Goal: Task Accomplishment & Management: Complete application form

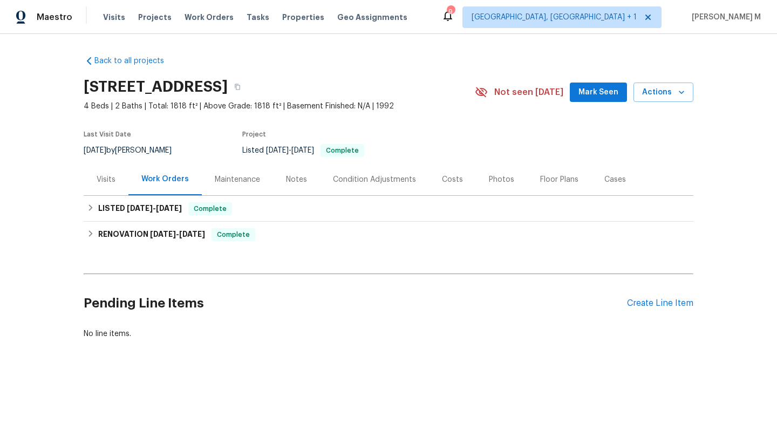
click at [109, 190] on div "Visits" at bounding box center [106, 179] width 45 height 32
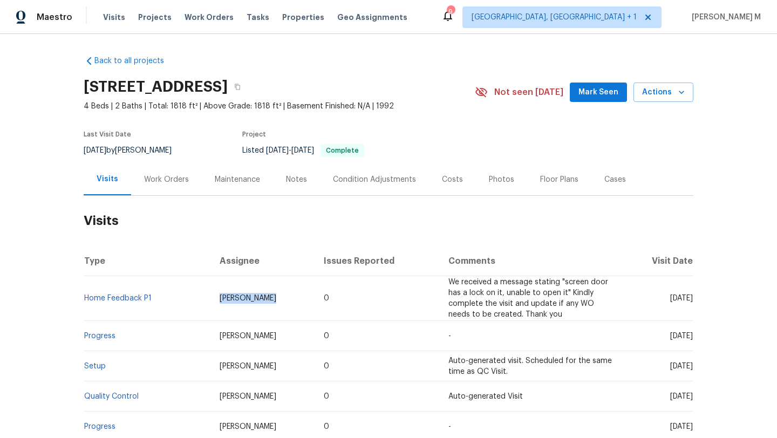
drag, startPoint x: 160, startPoint y: 301, endPoint x: 290, endPoint y: 303, distance: 129.5
click at [290, 303] on tr "Home Feedback P1 [PERSON_NAME] 0 We received a message stating "screen door has…" at bounding box center [389, 298] width 610 height 45
drag, startPoint x: 650, startPoint y: 299, endPoint x: 669, endPoint y: 299, distance: 18.4
click at [670, 299] on span "[DATE]" at bounding box center [681, 299] width 23 height 8
copy span "[DATE]"
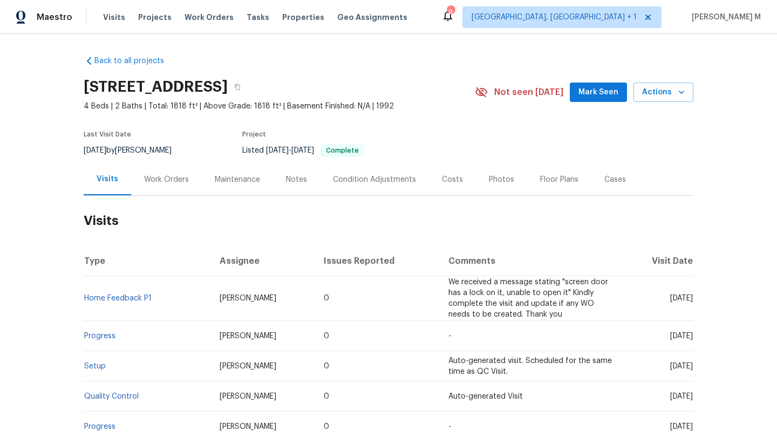
click at [173, 185] on div "Work Orders" at bounding box center [166, 179] width 45 height 11
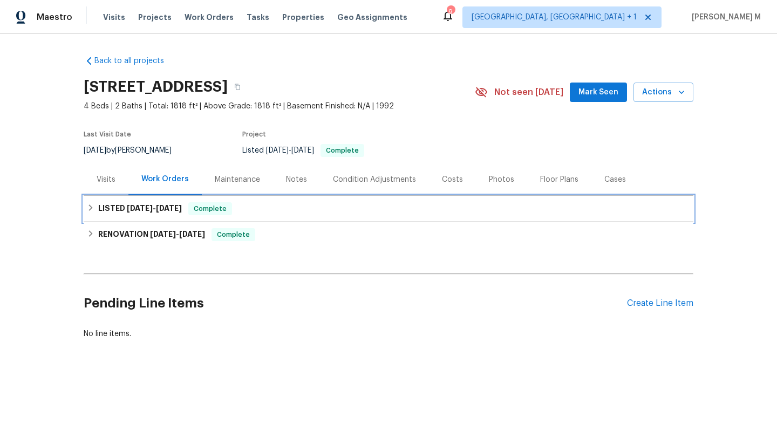
click at [161, 208] on span "[DATE]" at bounding box center [169, 208] width 26 height 8
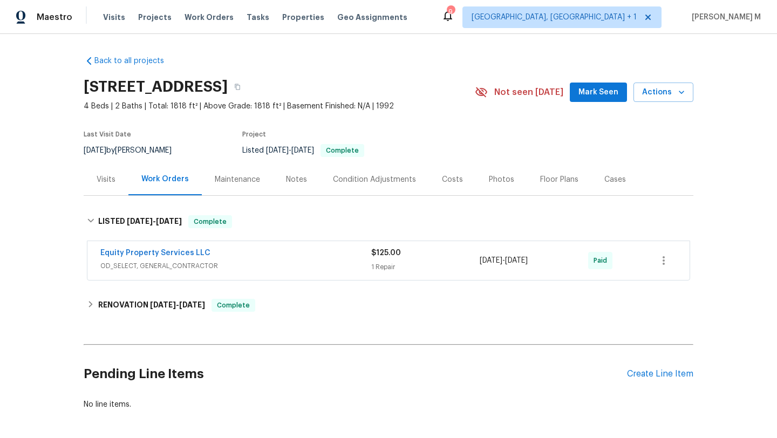
click at [227, 251] on div "Equity Property Services LLC" at bounding box center [235, 254] width 271 height 13
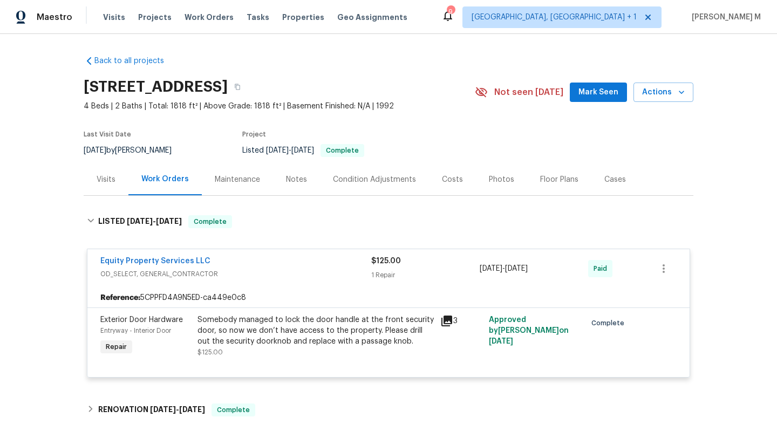
scroll to position [92, 0]
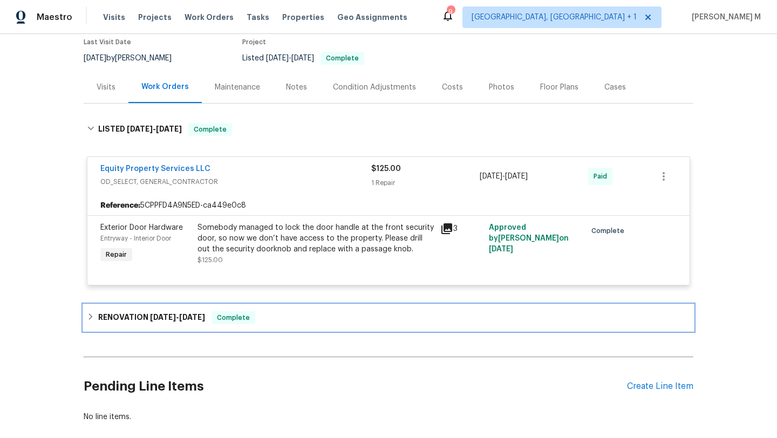
click at [269, 318] on div "RENOVATION 6/16/25 - 6/27/25 Complete" at bounding box center [388, 317] width 603 height 13
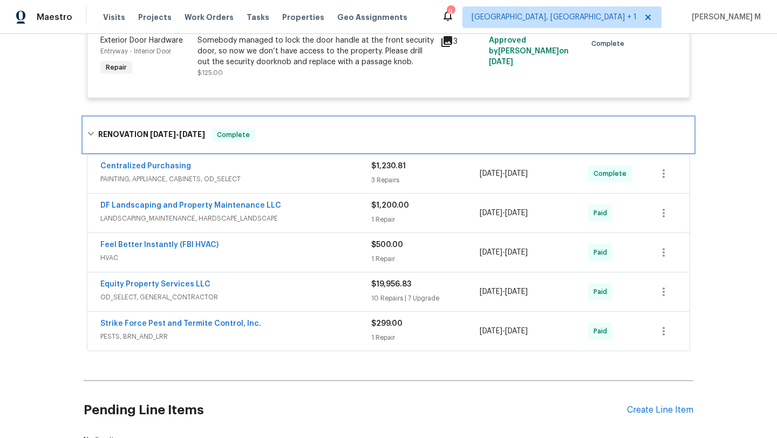
scroll to position [297, 0]
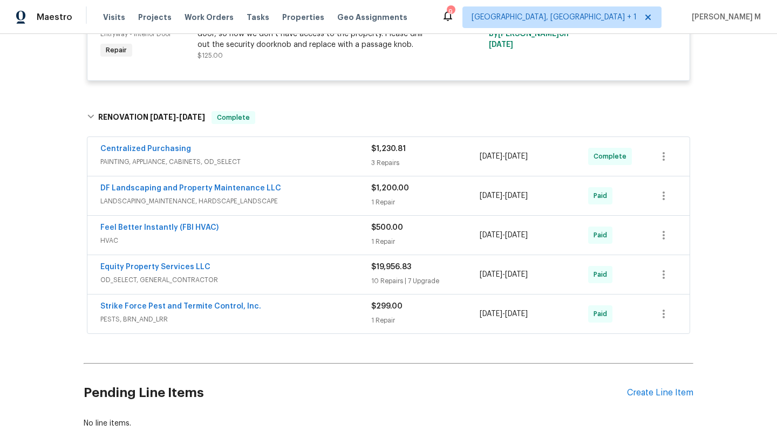
click at [337, 309] on div "Strike Force Pest and Termite Control, Inc." at bounding box center [235, 307] width 271 height 13
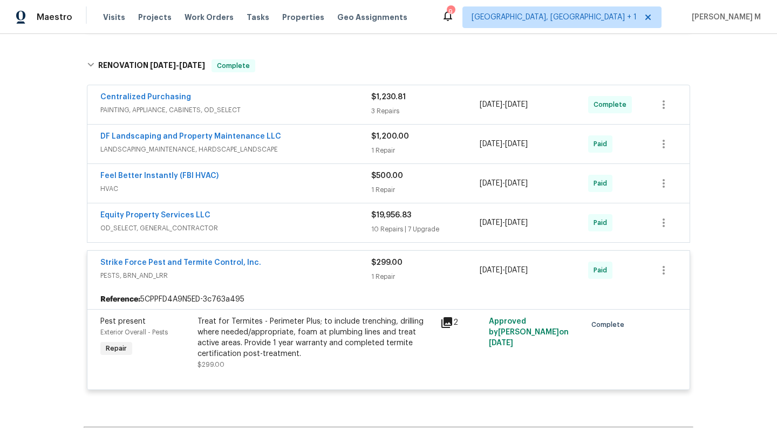
scroll to position [355, 0]
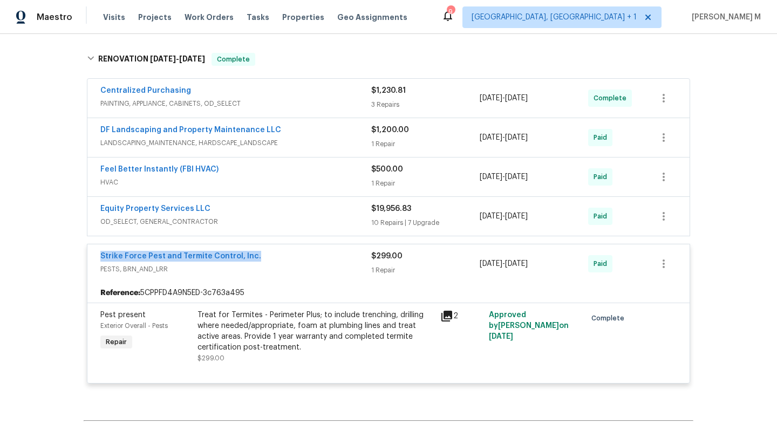
drag, startPoint x: 101, startPoint y: 260, endPoint x: 262, endPoint y: 260, distance: 160.8
click at [263, 260] on div "Strike Force Pest and Termite Control, Inc. PESTS, BRN_AND_LRR $299.00 1 Repair…" at bounding box center [388, 263] width 602 height 39
copy link "Strike Force Pest and Termite Control, Inc."
copy span "6/16/2025 - 6/20/2025"
drag, startPoint x: 476, startPoint y: 263, endPoint x: 553, endPoint y: 265, distance: 76.6
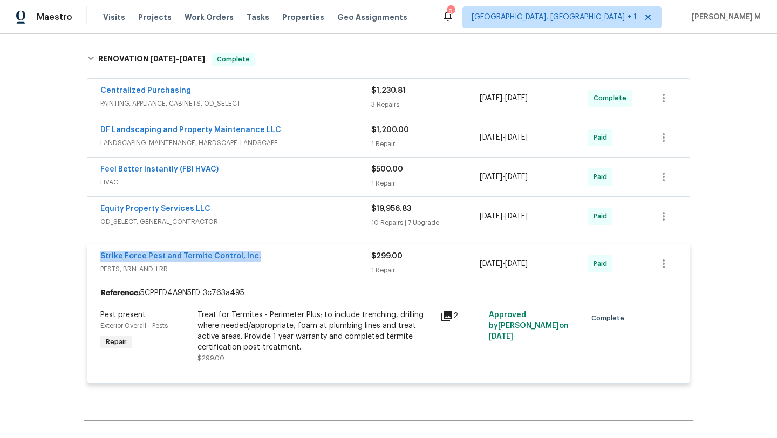
click at [528, 265] on span "6/16/2025 - 6/20/2025" at bounding box center [504, 263] width 48 height 11
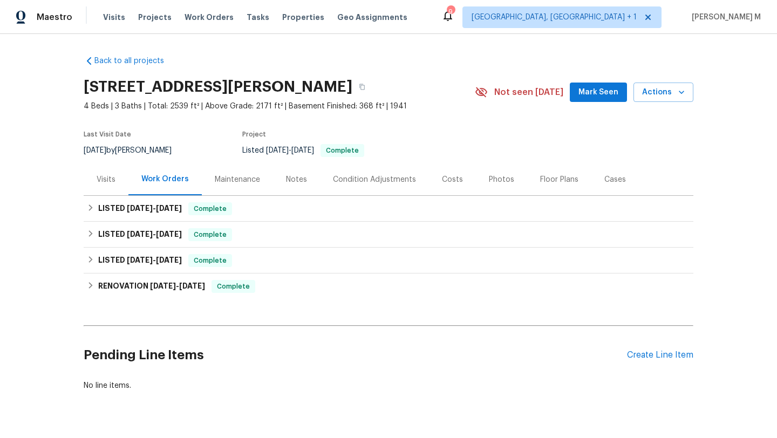
scroll to position [17, 0]
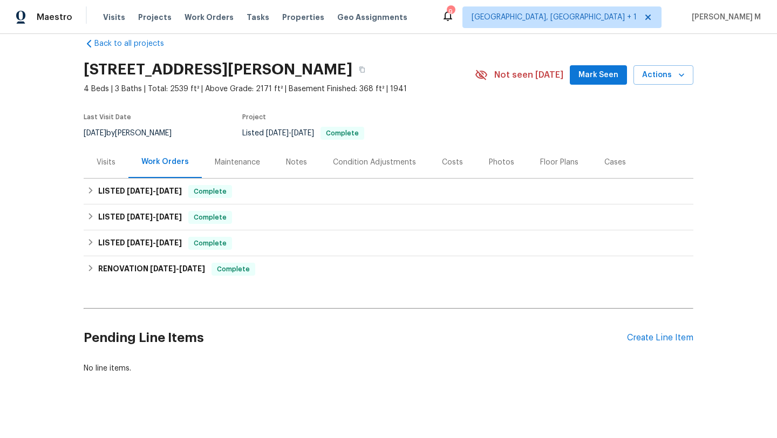
click at [106, 168] on div "Visits" at bounding box center [106, 162] width 45 height 32
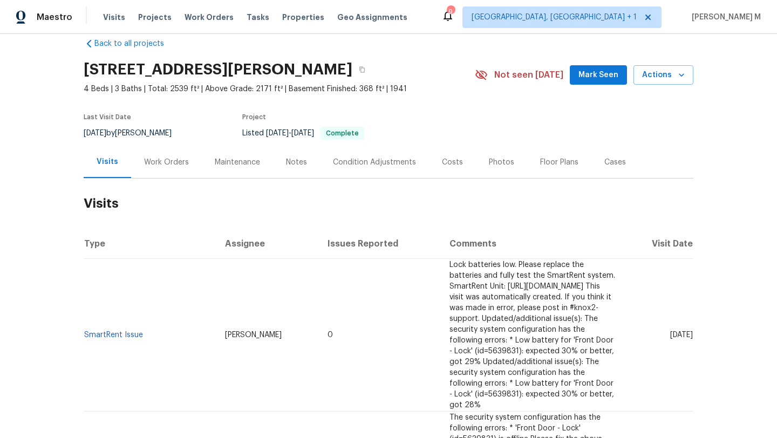
drag, startPoint x: 645, startPoint y: 320, endPoint x: 669, endPoint y: 320, distance: 24.3
click at [670, 331] on span "Thu, Aug 21 2025" at bounding box center [681, 335] width 23 height 8
copy span "Aug 21"
click at [164, 172] on div "Work Orders" at bounding box center [166, 162] width 71 height 32
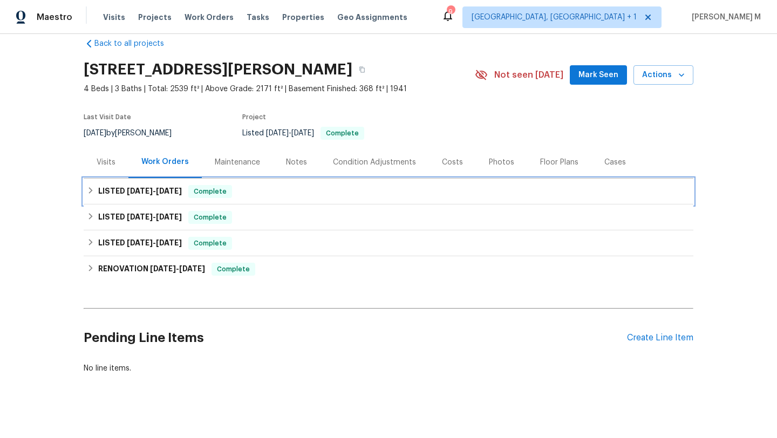
click at [165, 192] on span "6/25/25" at bounding box center [169, 191] width 26 height 8
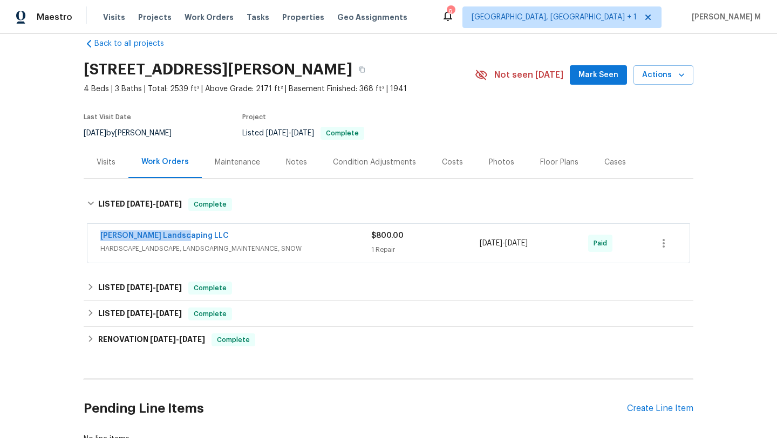
drag, startPoint x: 88, startPoint y: 235, endPoint x: 214, endPoint y: 235, distance: 126.3
click at [214, 235] on div "Ruiz Landscaping LLC HARDSCAPE_LANDSCAPE, LANDSCAPING_MAINTENANCE, SNOW $800.00…" at bounding box center [388, 243] width 602 height 39
copy link "Ruiz Landscaping LLC"
copy span "6/23/2025 - 6/25/2025"
drag, startPoint x: 478, startPoint y: 244, endPoint x: 554, endPoint y: 246, distance: 76.1
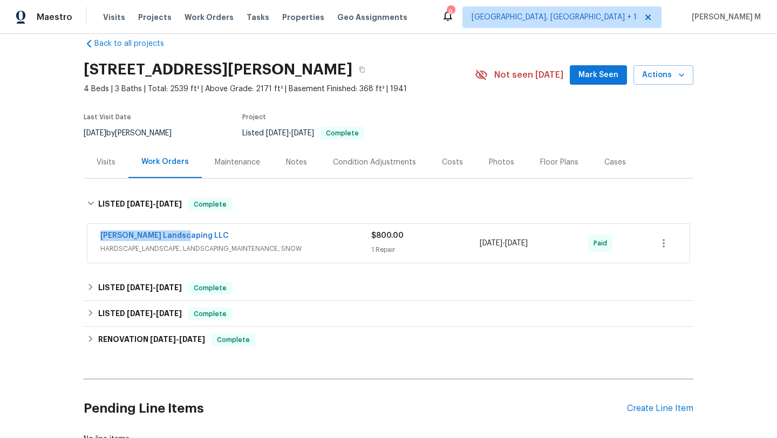
click at [528, 246] on span "6/23/2025 - 6/25/2025" at bounding box center [504, 243] width 48 height 11
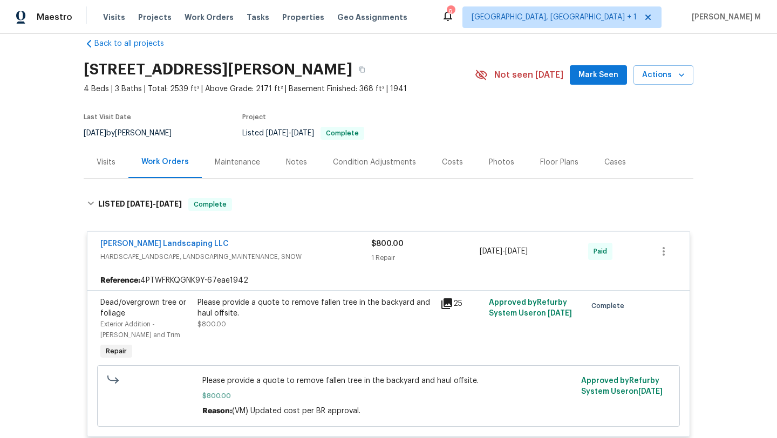
click at [113, 163] on div "Visits" at bounding box center [106, 162] width 45 height 32
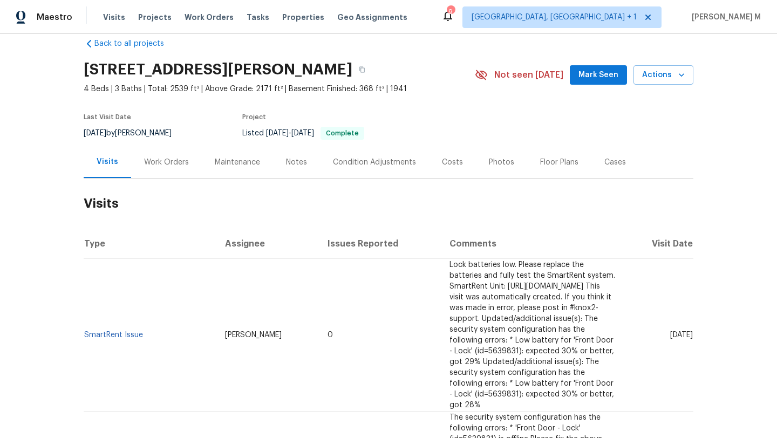
click at [600, 169] on div "Cases" at bounding box center [614, 162] width 47 height 32
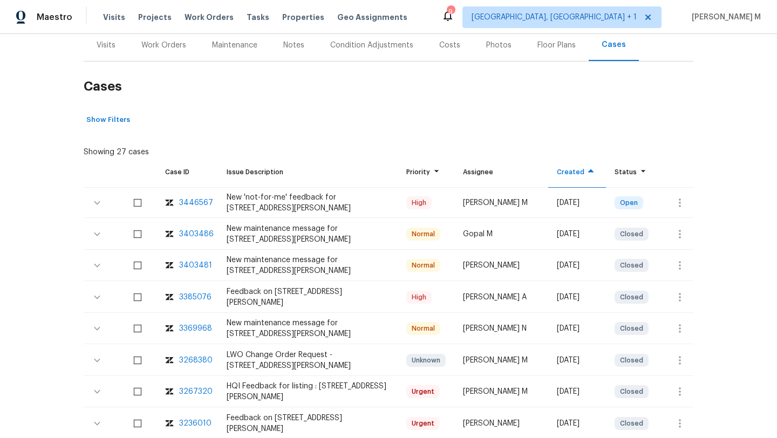
scroll to position [142, 0]
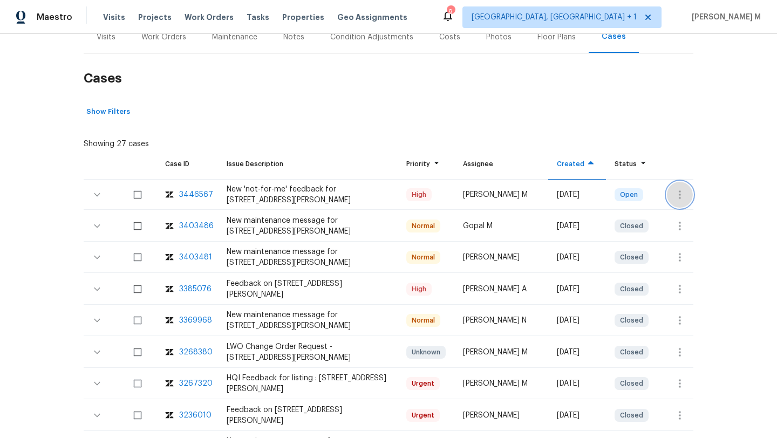
click at [673, 199] on icon "button" at bounding box center [679, 194] width 13 height 13
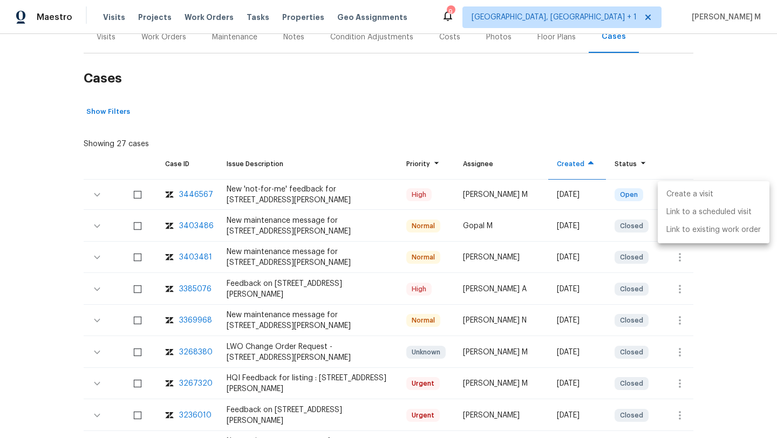
click at [676, 199] on li "Create a visit" at bounding box center [714, 195] width 112 height 18
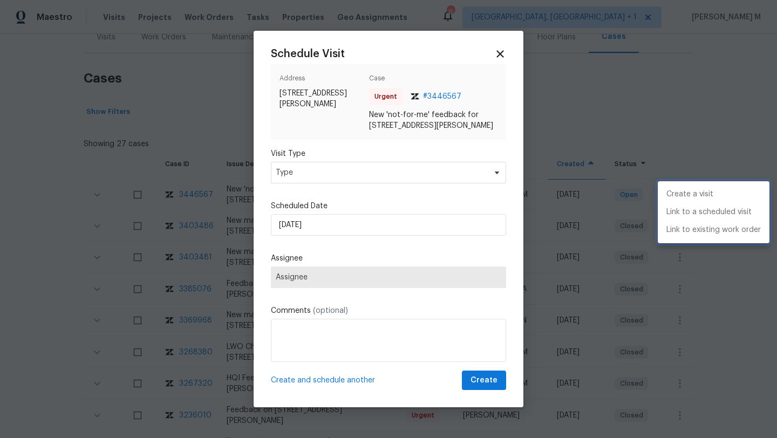
click at [479, 176] on div at bounding box center [388, 219] width 777 height 438
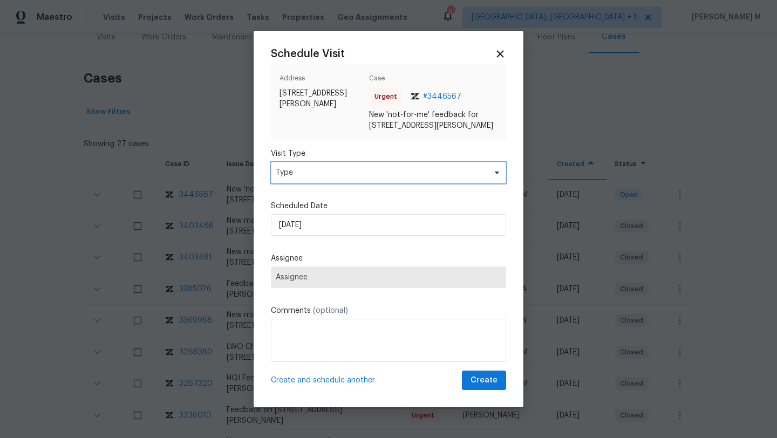
click at [479, 181] on span "Type" at bounding box center [388, 173] width 235 height 22
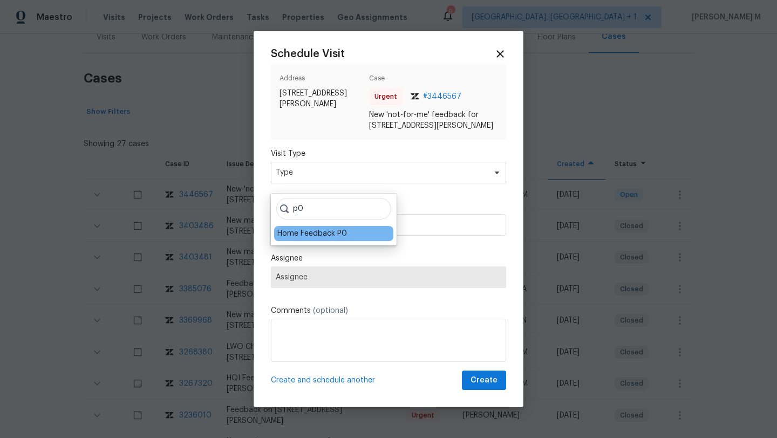
type input "p0"
click at [344, 232] on div "Home Feedback P0" at bounding box center [312, 233] width 70 height 11
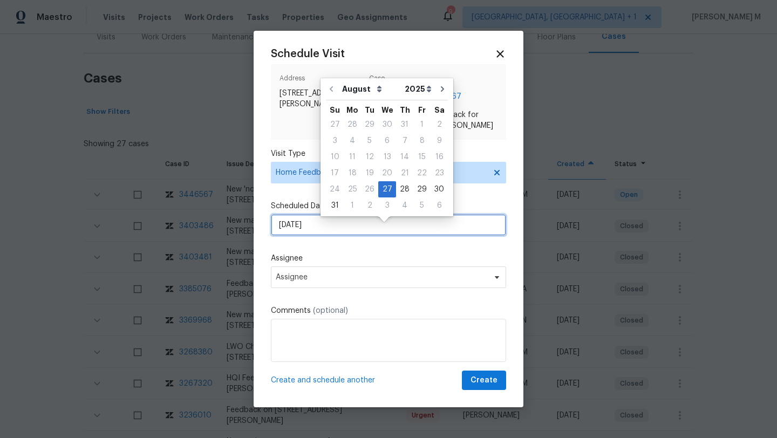
click at [344, 232] on input "27/08/2025" at bounding box center [388, 225] width 235 height 22
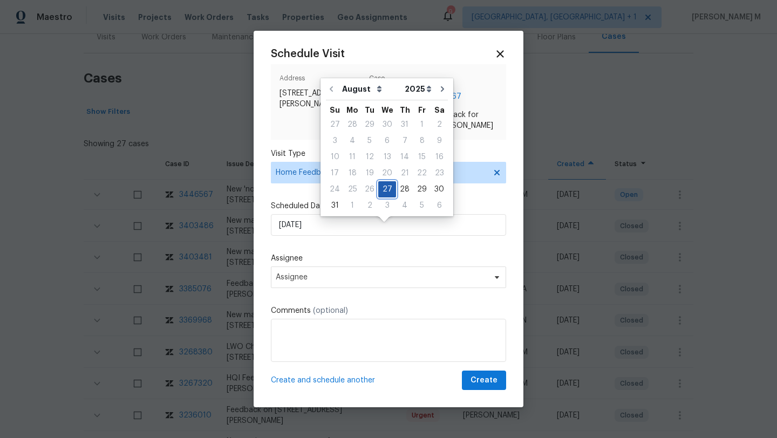
click at [388, 193] on div "27" at bounding box center [387, 189] width 18 height 15
click at [341, 282] on span "Assignee" at bounding box center [382, 277] width 212 height 9
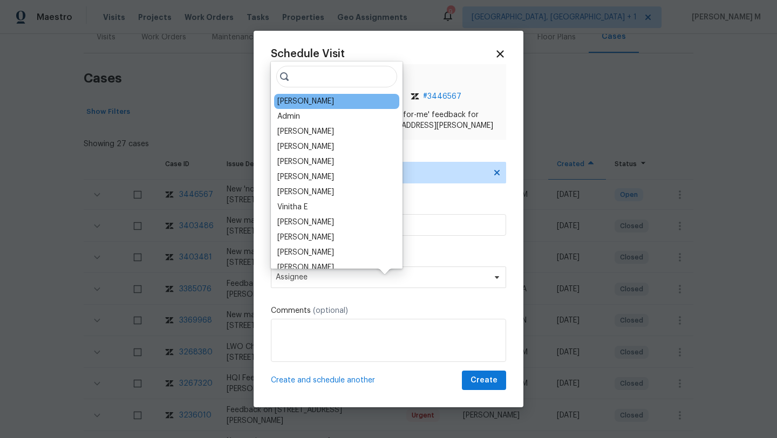
click at [308, 104] on div "Nicolas Campuzano" at bounding box center [305, 101] width 57 height 11
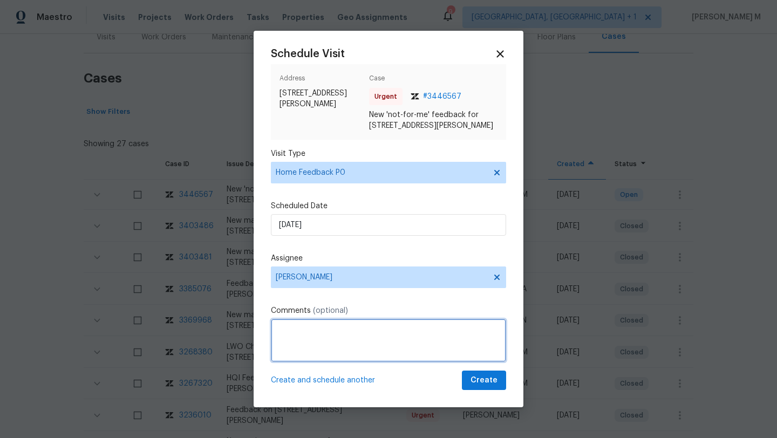
click at [330, 344] on textarea at bounding box center [388, 340] width 235 height 43
paste textarea "House really smelled bad to the point of hurting your eyes, not sure if venting…"
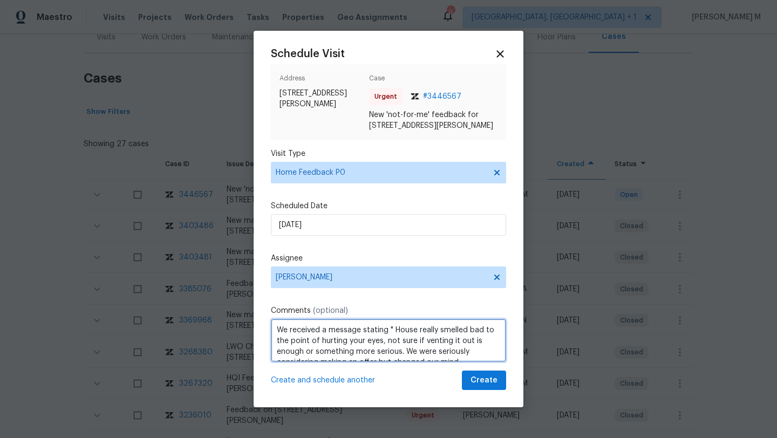
scroll to position [5, 0]
paste textarea "Kindly complete the visit and update if any WO needs to be created. Thank you"
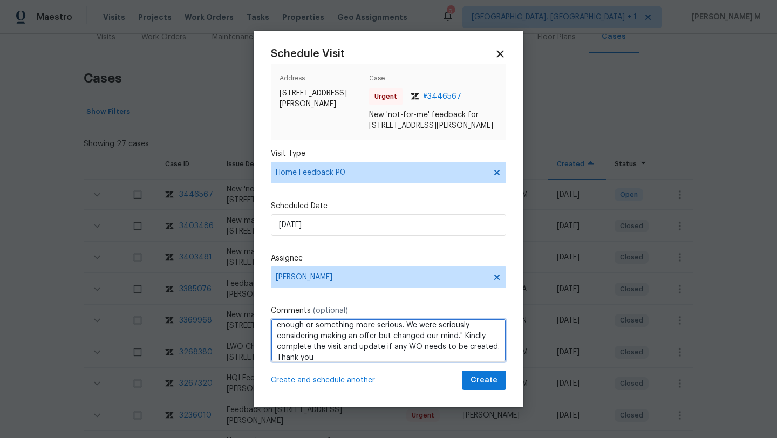
scroll to position [0, 0]
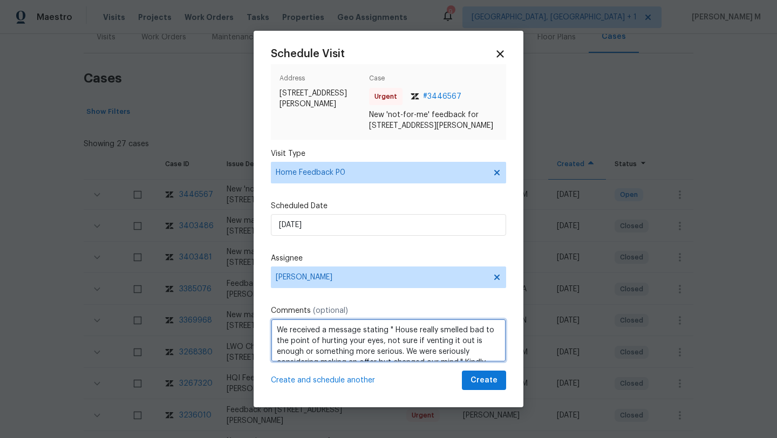
click at [275, 343] on textarea "We received a message stating " House really smelled bad to the point of hurtin…" at bounding box center [388, 340] width 235 height 43
type textarea "DOM: 100 We received a message stating " House really smelled bad to the point …"
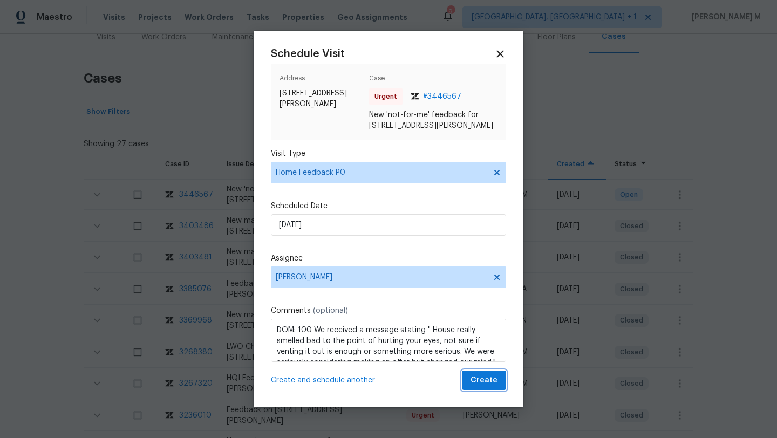
click at [471, 387] on span "Create" at bounding box center [484, 380] width 27 height 13
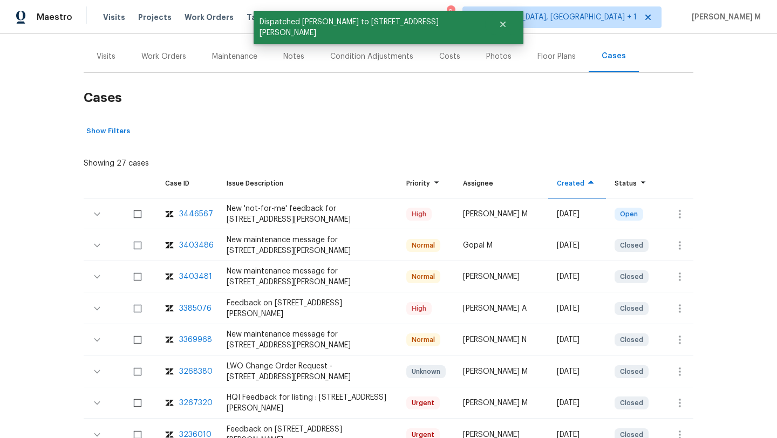
scroll to position [120, 0]
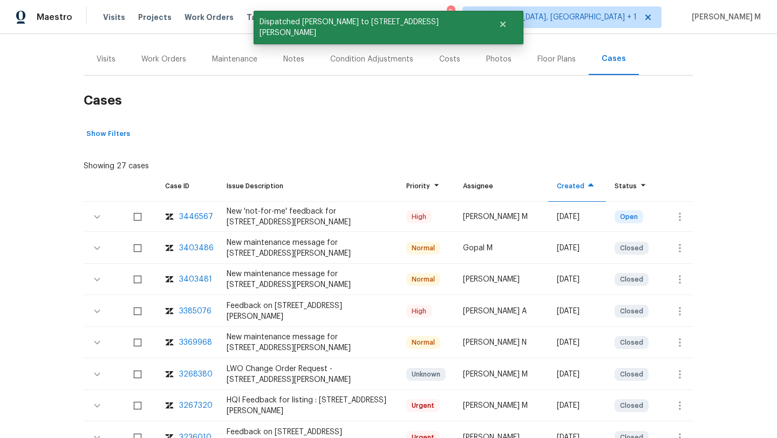
click at [109, 70] on div "Visits" at bounding box center [106, 59] width 45 height 32
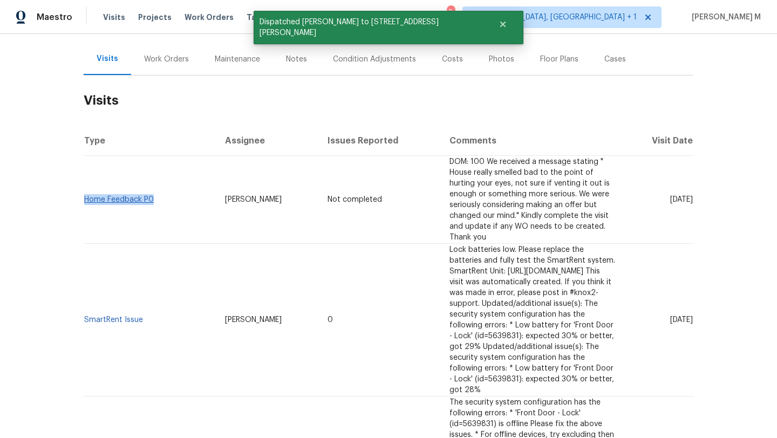
drag, startPoint x: 152, startPoint y: 190, endPoint x: 83, endPoint y: 190, distance: 68.5
click at [84, 190] on td "Home Feedback P0" at bounding box center [150, 200] width 133 height 88
copy link "Home Feedback P0"
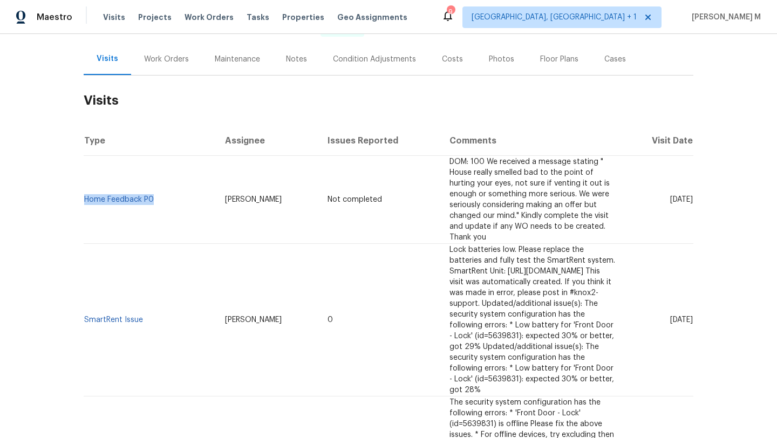
drag, startPoint x: 190, startPoint y: 189, endPoint x: 268, endPoint y: 189, distance: 78.2
click at [268, 189] on td "Nicolas Campuzano" at bounding box center [267, 200] width 103 height 88
copy span "Nicolas Campuzano"
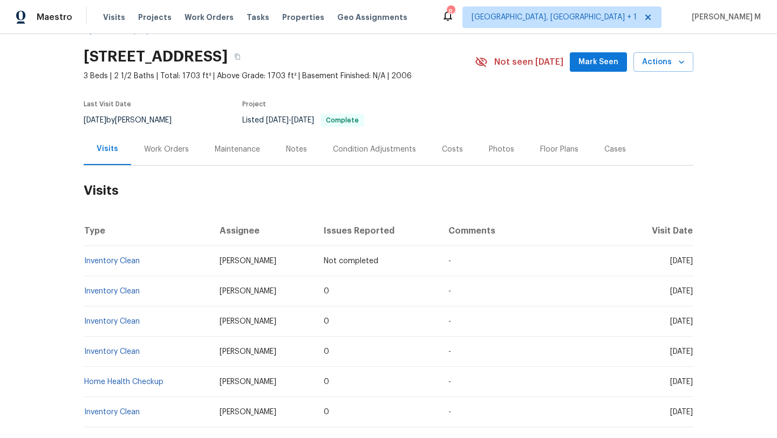
scroll to position [30, 0]
copy span "Aug 27"
drag, startPoint x: 644, startPoint y: 263, endPoint x: 668, endPoint y: 263, distance: 23.7
click at [670, 263] on span "Wed, Aug 27 2025" at bounding box center [681, 262] width 23 height 8
click at [179, 142] on div "Work Orders" at bounding box center [166, 150] width 71 height 32
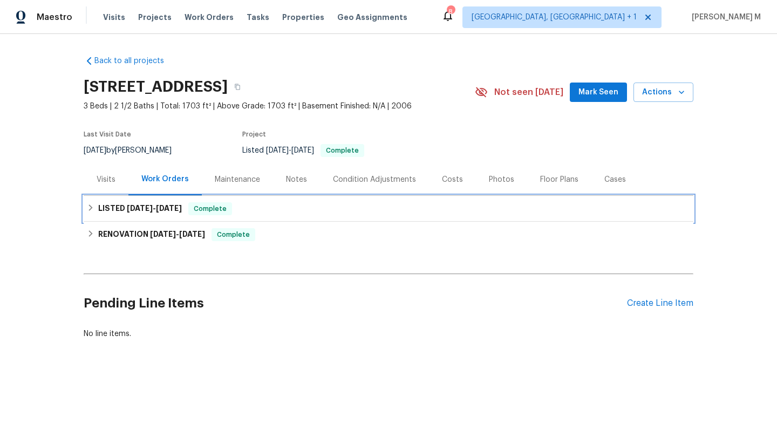
click at [155, 201] on div "LISTED 6/3/25 - 6/4/25 Complete" at bounding box center [389, 209] width 610 height 26
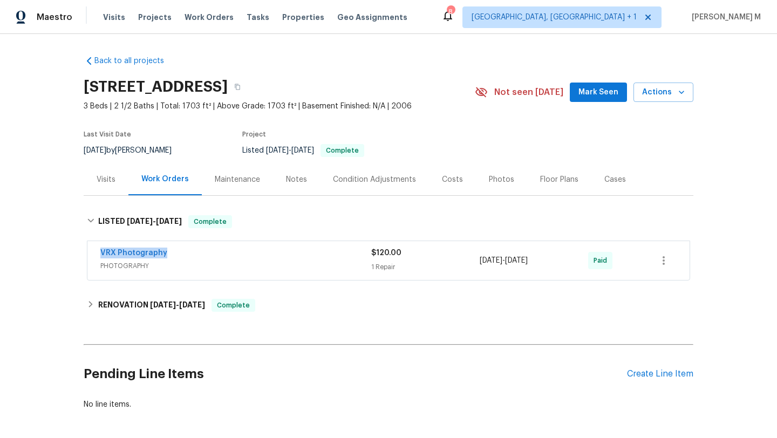
drag, startPoint x: 115, startPoint y: 249, endPoint x: 180, endPoint y: 249, distance: 64.2
click at [180, 249] on div "VRX Photography PHOTOGRAPHY $120.00 1 Repair 6/3/2025 - 6/4/2025 Paid" at bounding box center [388, 260] width 602 height 39
copy link "VRX Photography"
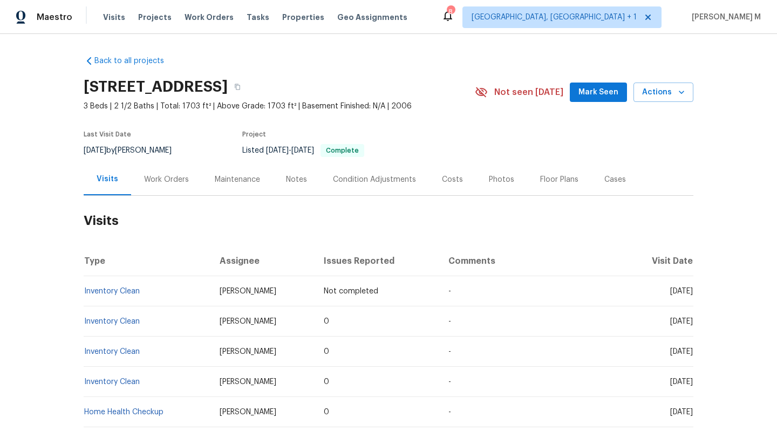
click at [610, 184] on div "Cases" at bounding box center [615, 179] width 22 height 11
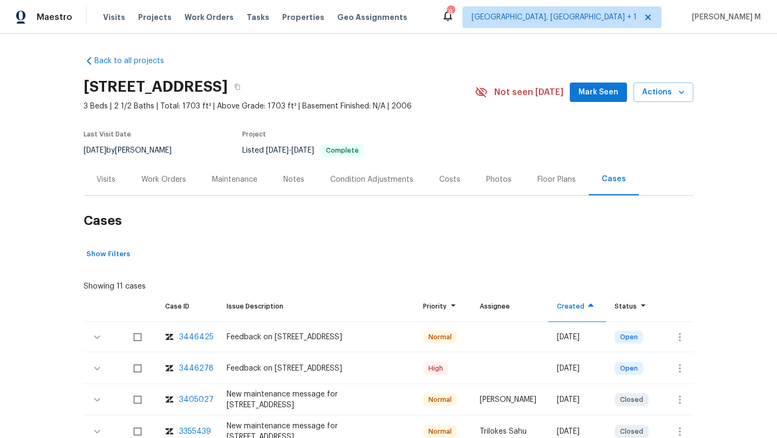
scroll to position [62, 0]
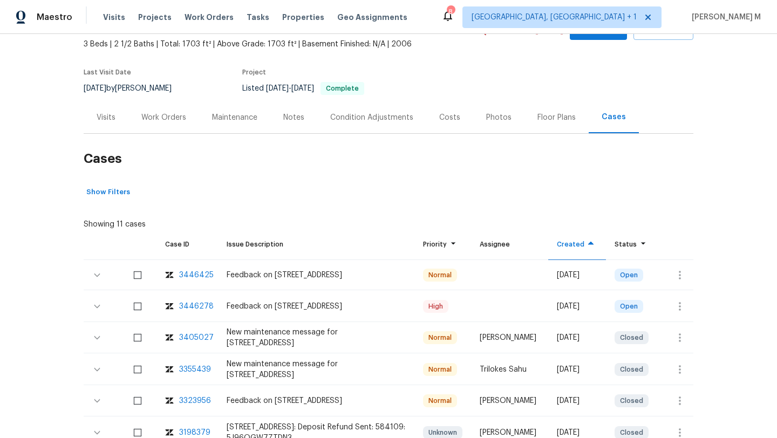
click at [199, 305] on div "3446278" at bounding box center [196, 306] width 35 height 11
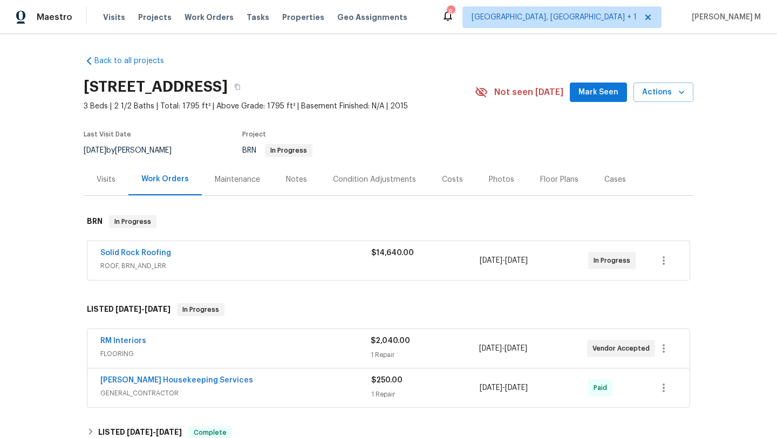
click at [231, 256] on div "Solid Rock Roofing" at bounding box center [235, 254] width 271 height 13
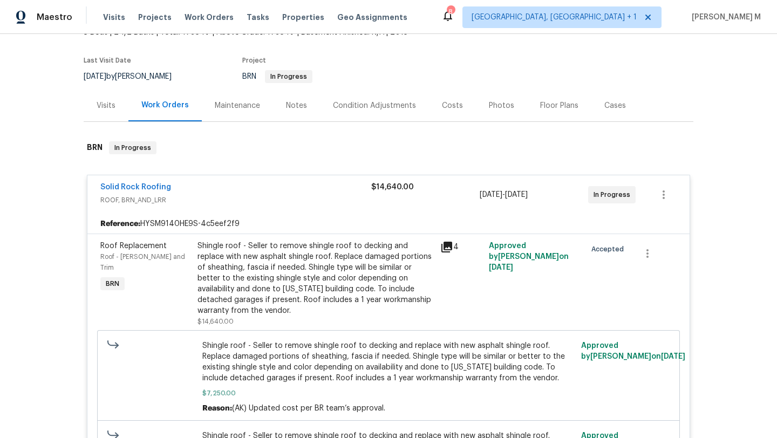
scroll to position [74, 0]
click at [223, 189] on div "Solid Rock Roofing" at bounding box center [235, 187] width 271 height 13
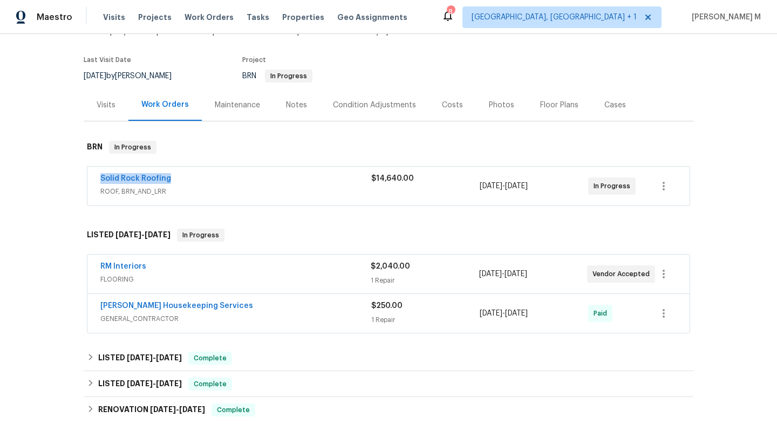
drag, startPoint x: 90, startPoint y: 181, endPoint x: 199, endPoint y: 181, distance: 109.5
click at [199, 181] on div "Solid Rock Roofing ROOF, BRN_AND_LRR $14,640.00 8/7/2025 - 8/11/2025 In Progress" at bounding box center [388, 186] width 602 height 39
copy link "Solid Rock Roofing"
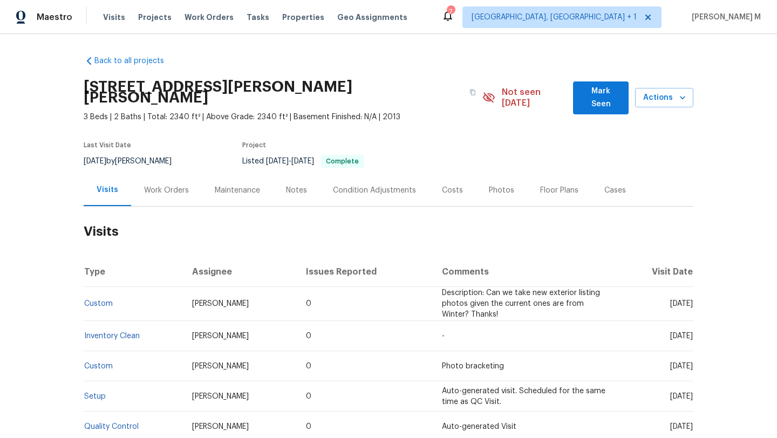
click at [147, 192] on div "Work Orders" at bounding box center [166, 190] width 71 height 32
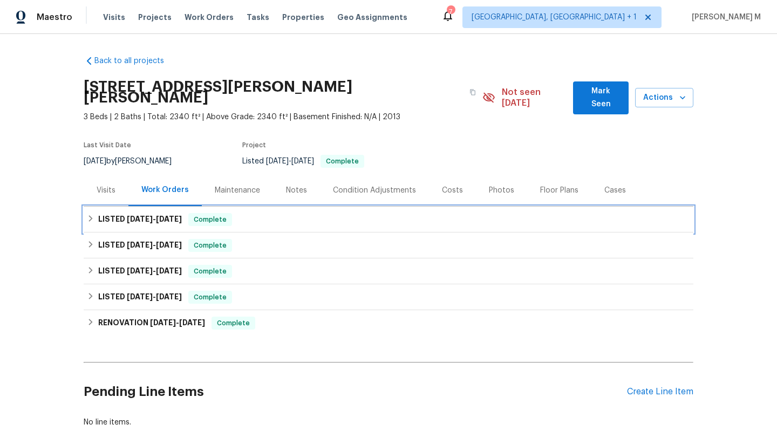
click at [168, 215] on span "[DATE]" at bounding box center [169, 219] width 26 height 8
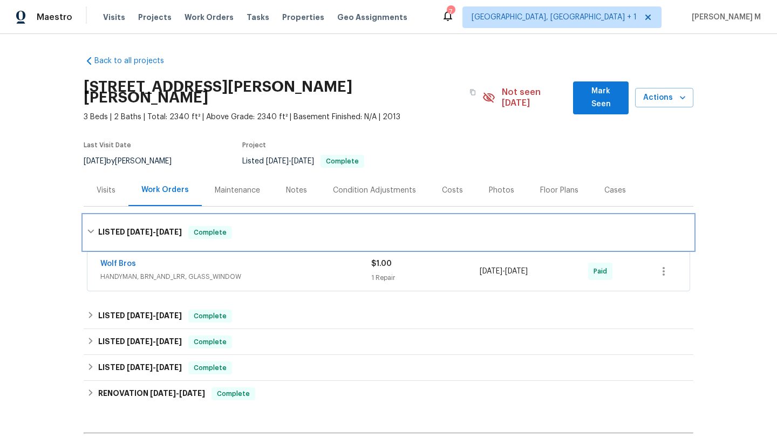
click at [186, 236] on div "LISTED [DATE] - [DATE] Complete" at bounding box center [389, 232] width 610 height 35
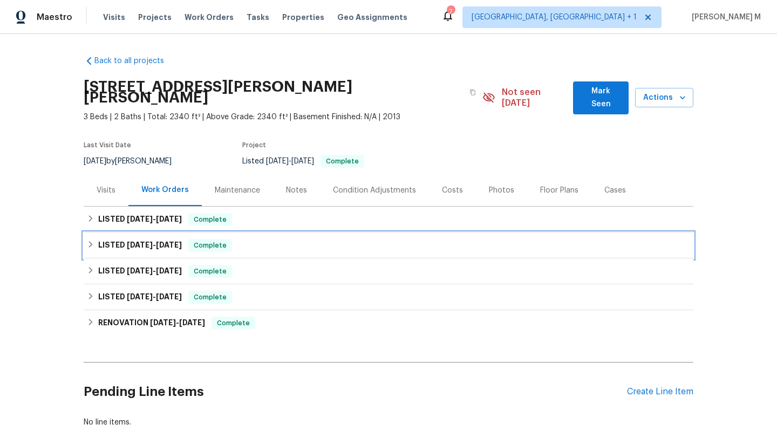
click at [291, 233] on div "LISTED [DATE] - [DATE] Complete" at bounding box center [389, 246] width 610 height 26
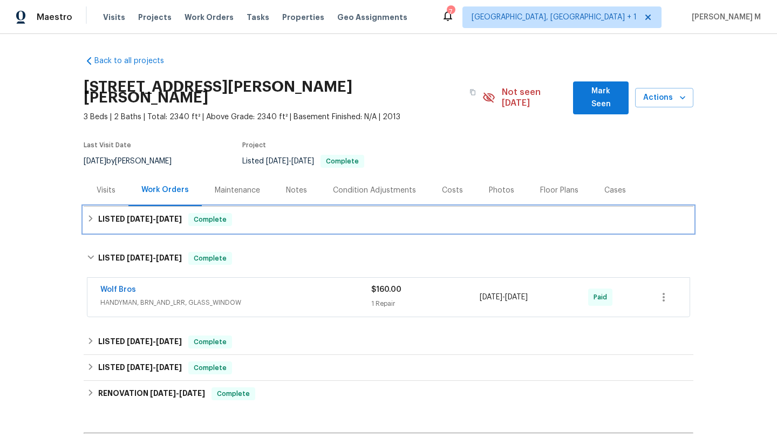
click at [298, 218] on div "LISTED 4/10/25 - 4/16/25 Complete" at bounding box center [389, 220] width 610 height 26
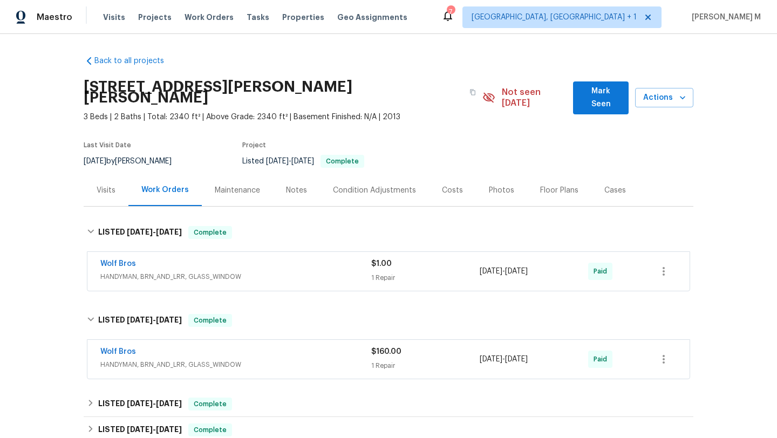
click at [297, 346] on div "Wolf Bros" at bounding box center [235, 352] width 271 height 13
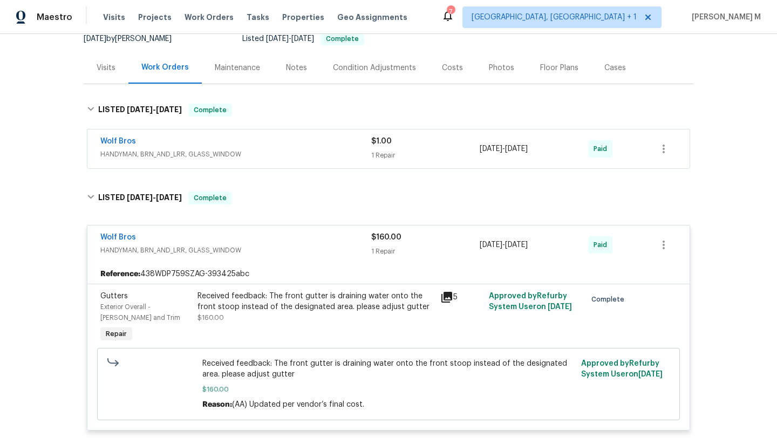
scroll to position [128, 0]
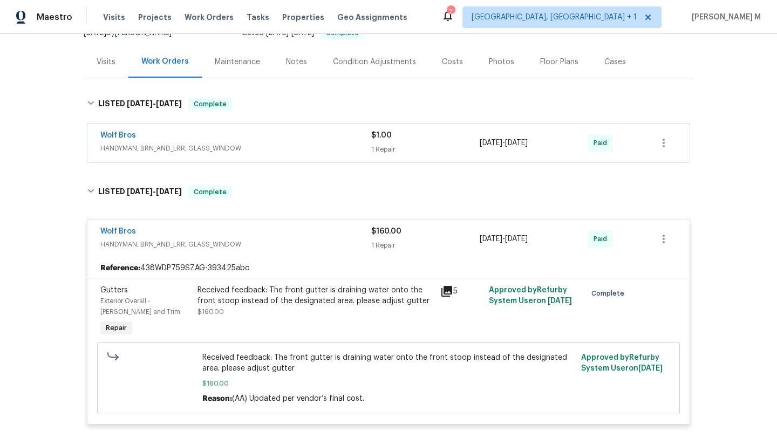
click at [337, 143] on span "HANDYMAN, BRN_AND_LRR, GLASS_WINDOW" at bounding box center [235, 148] width 271 height 11
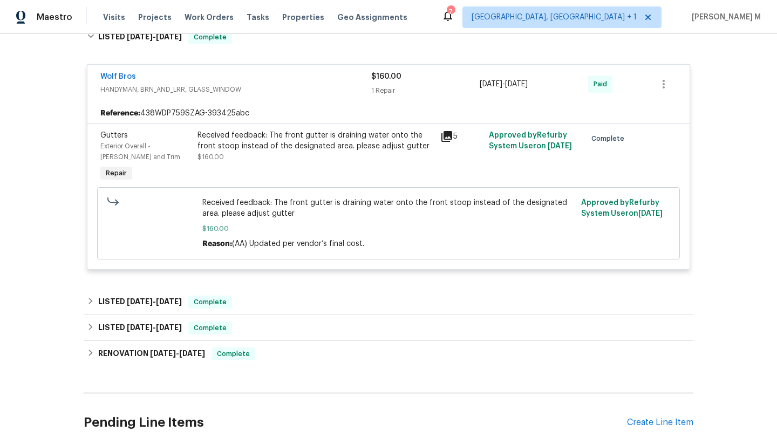
scroll to position [491, 0]
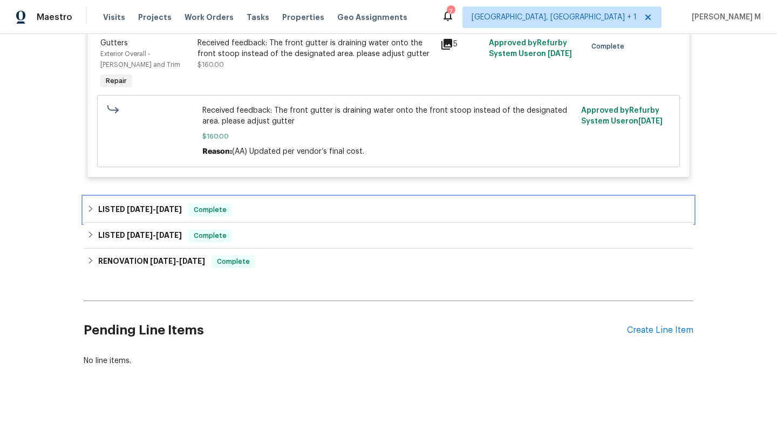
click at [329, 203] on div "LISTED 2/2/25 - 2/3/25 Complete" at bounding box center [388, 209] width 603 height 13
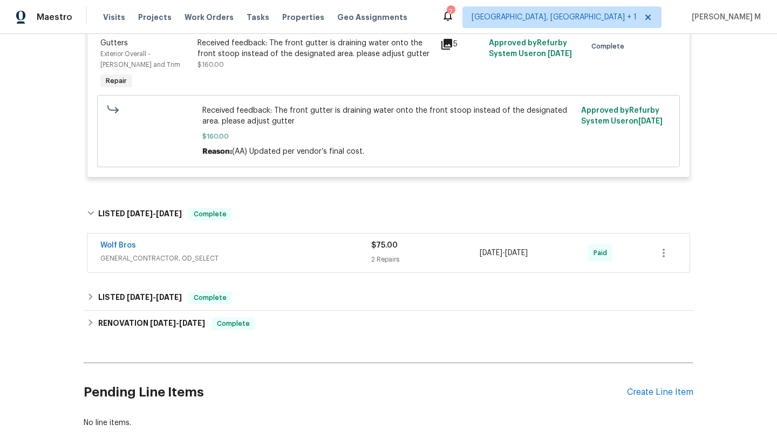
click at [324, 240] on div "Wolf Bros" at bounding box center [235, 246] width 271 height 13
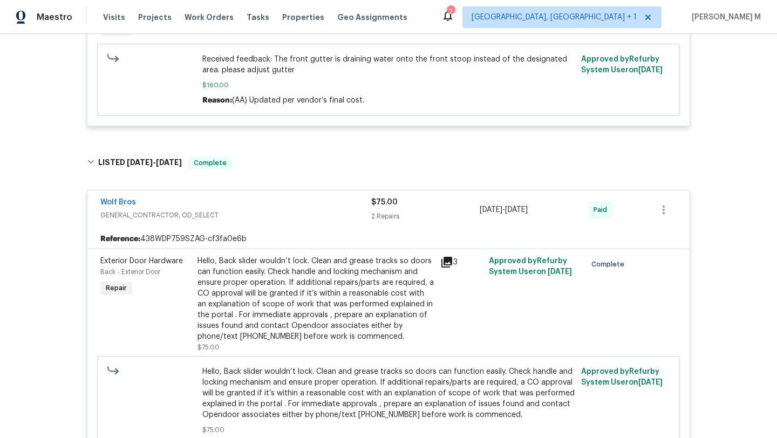
scroll to position [851, 0]
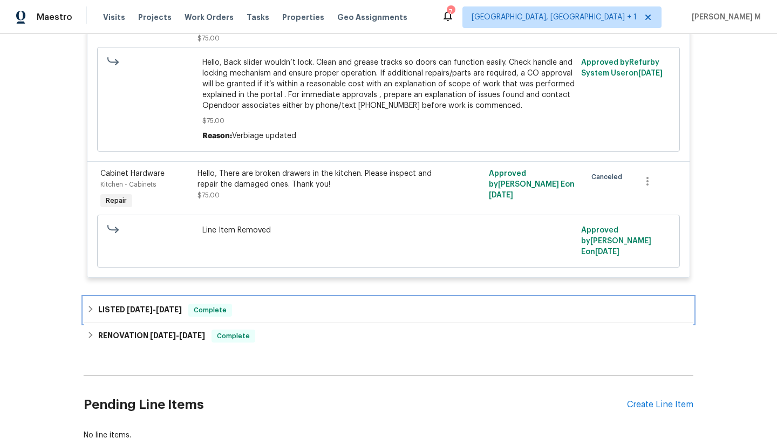
click at [329, 304] on div "LISTED 1/18/25 - 1/20/25 Complete" at bounding box center [388, 310] width 603 height 13
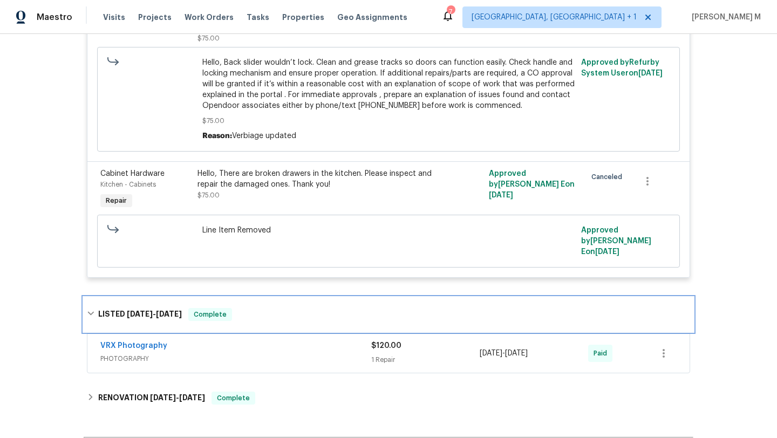
scroll to position [619, 0]
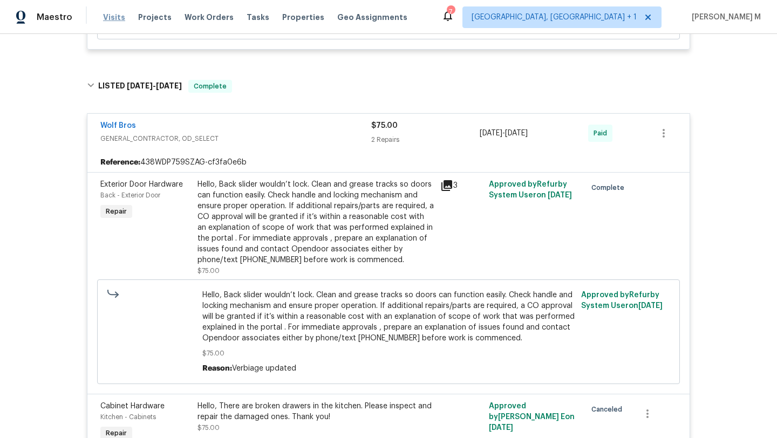
click at [110, 15] on span "Visits" at bounding box center [114, 17] width 22 height 11
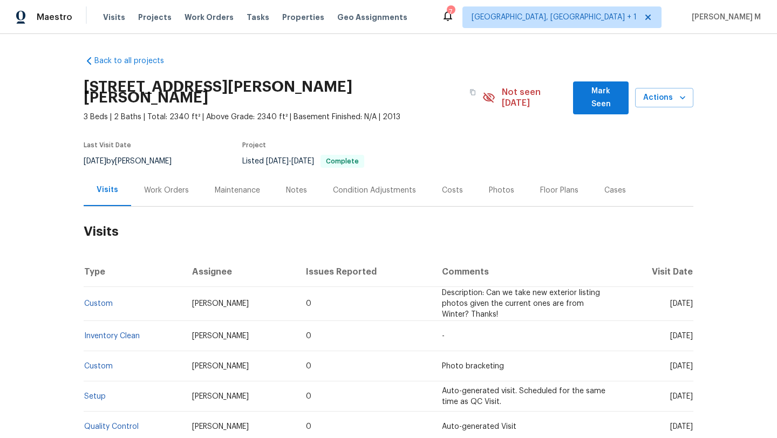
click at [595, 186] on div "Cases" at bounding box center [614, 190] width 47 height 32
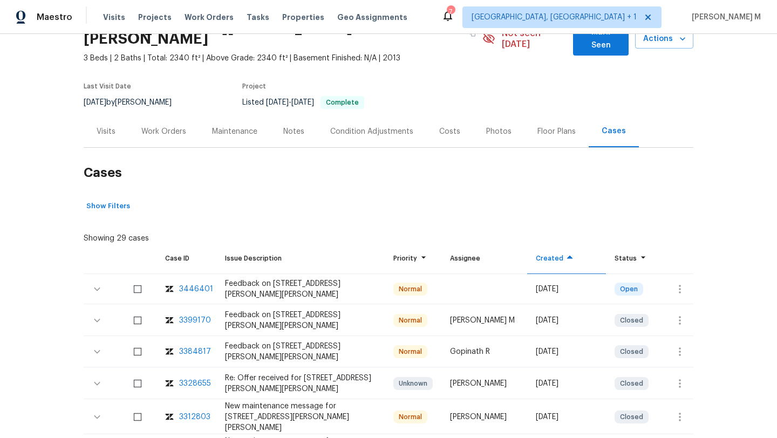
scroll to position [74, 0]
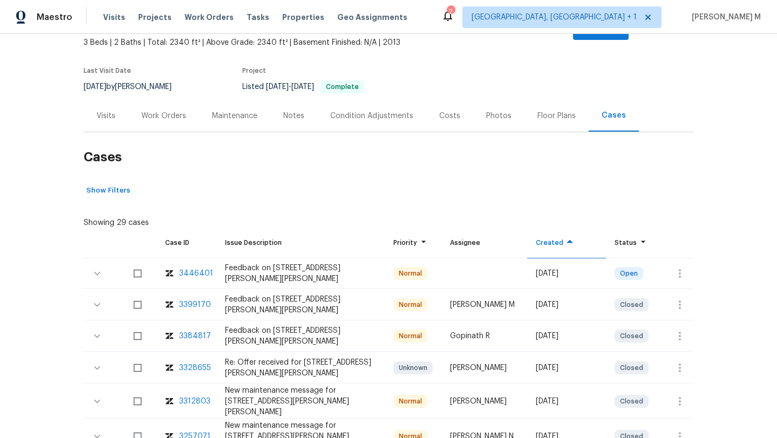
click at [172, 119] on div "Work Orders" at bounding box center [163, 116] width 71 height 32
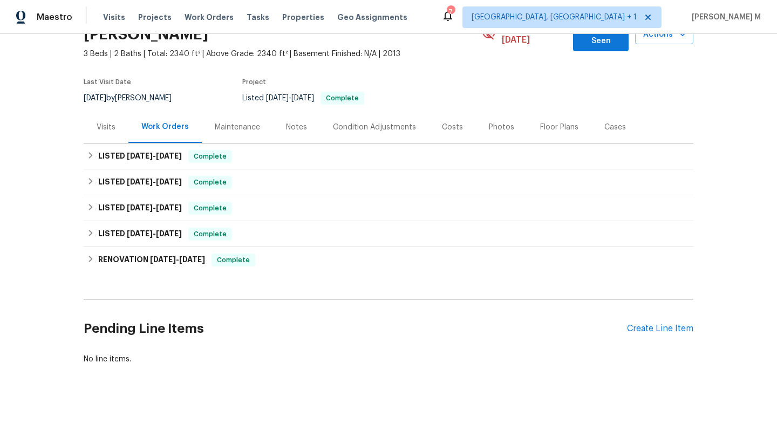
scroll to position [60, 0]
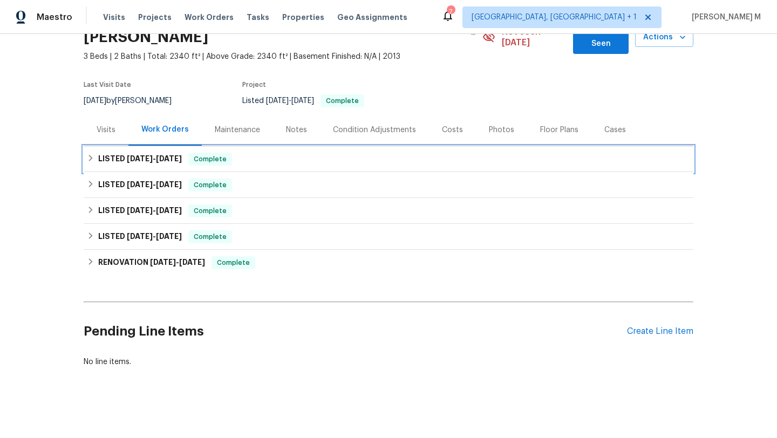
click at [163, 155] on span "[DATE]" at bounding box center [169, 159] width 26 height 8
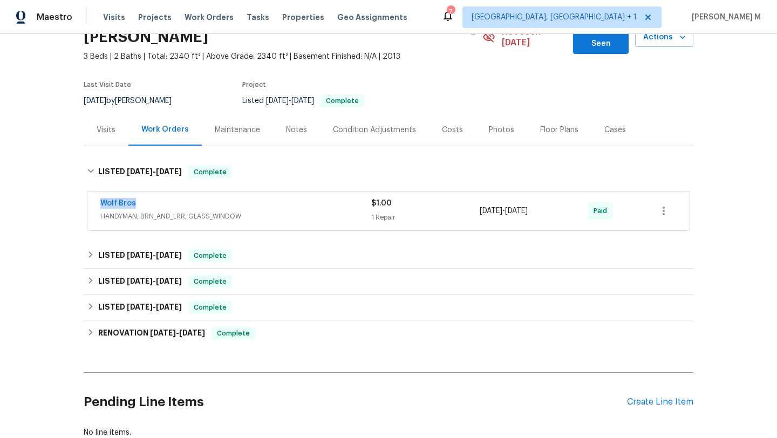
drag, startPoint x: 87, startPoint y: 192, endPoint x: 147, endPoint y: 192, distance: 60.4
click at [147, 192] on div "Wolf Bros HANDYMAN, BRN_AND_LRR, GLASS_WINDOW $1.00 1 Repair 4/14/2025 - 4/16/2…" at bounding box center [388, 211] width 602 height 39
copy link "Wolf Bros"
drag, startPoint x: 476, startPoint y: 200, endPoint x: 551, endPoint y: 198, distance: 75.0
click at [528, 206] on span "4/14/2025 - 4/16/2025" at bounding box center [504, 211] width 48 height 11
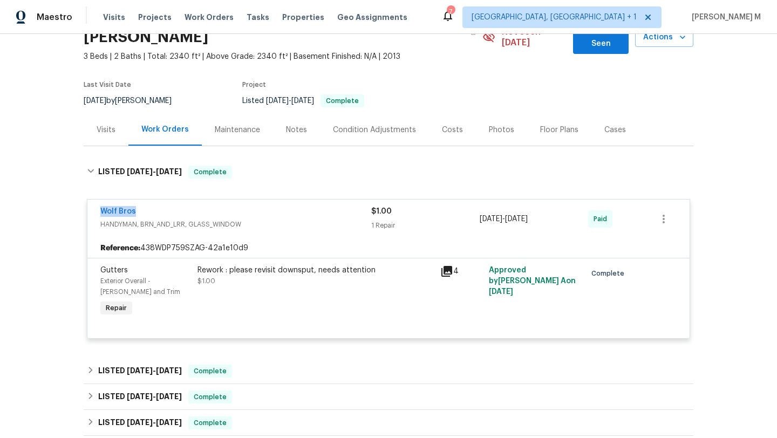
copy span "4/14/2025 - 4/16/2025"
click at [120, 126] on div "Visits" at bounding box center [106, 130] width 45 height 32
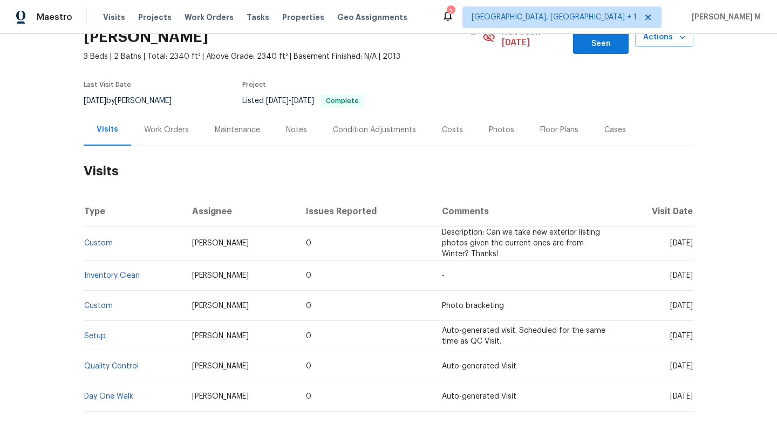
drag, startPoint x: 651, startPoint y: 233, endPoint x: 669, endPoint y: 233, distance: 18.3
click at [670, 240] on span "[DATE]" at bounding box center [681, 244] width 23 height 8
copy span "Jul 21"
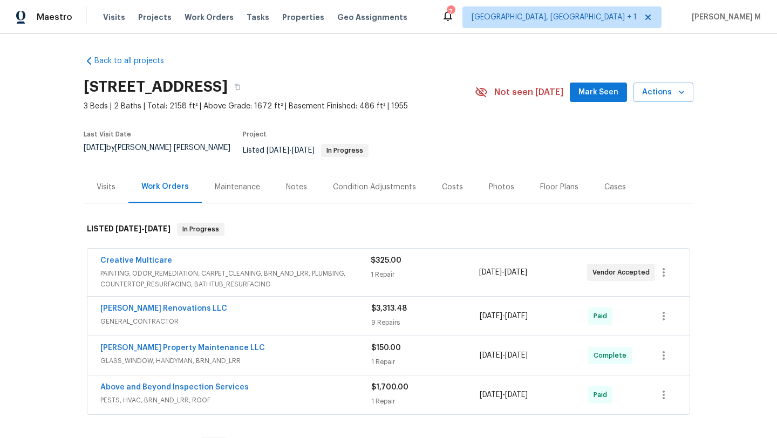
click at [106, 182] on div "Visits" at bounding box center [106, 187] width 19 height 11
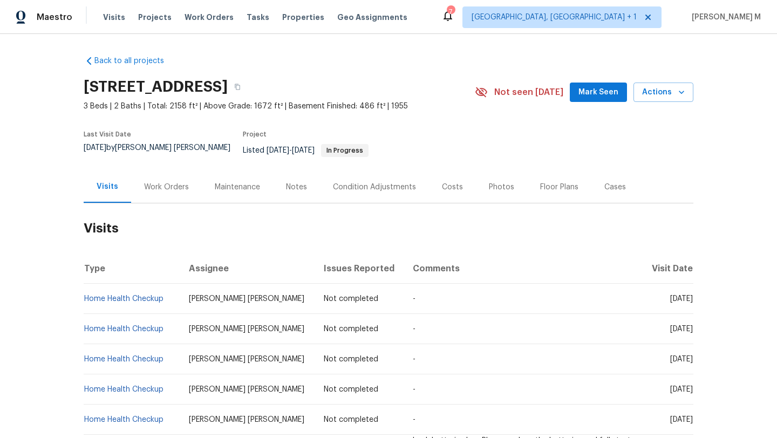
click at [148, 182] on div "Work Orders" at bounding box center [166, 187] width 45 height 11
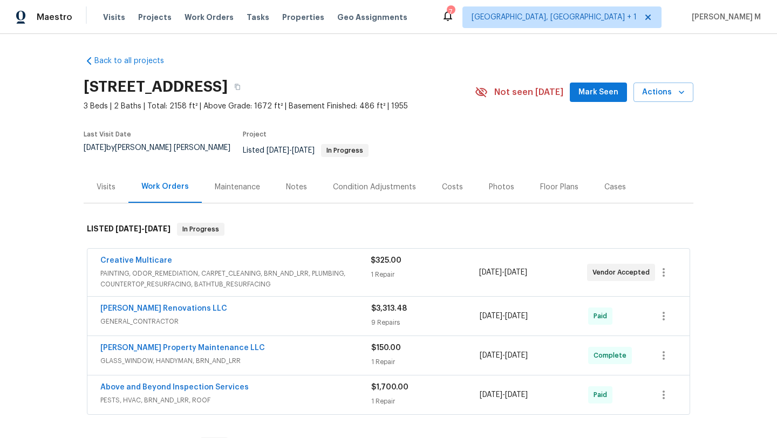
click at [205, 249] on div "Creative Multicare PAINTING, ODOR_REMEDIATION, CARPET_CLEANING, BRN_AND_LRR, PL…" at bounding box center [388, 272] width 602 height 47
click at [209, 249] on div "Creative Multicare PAINTING, ODOR_REMEDIATION, CARPET_CLEANING, BRN_AND_LRR, PL…" at bounding box center [388, 272] width 602 height 47
click at [216, 255] on div "Creative Multicare" at bounding box center [235, 261] width 270 height 13
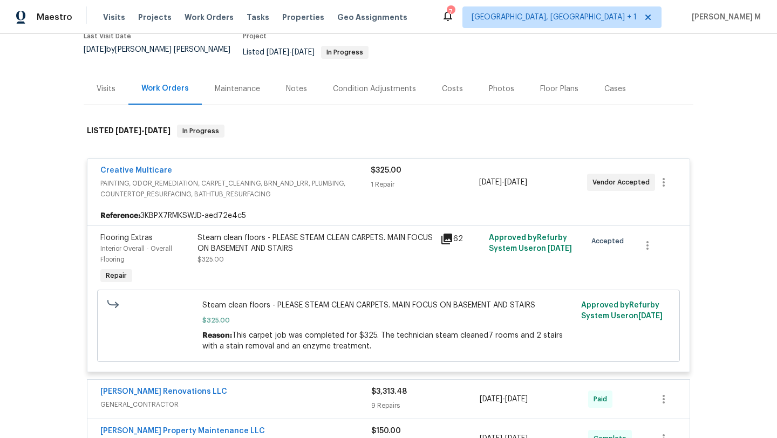
scroll to position [128, 0]
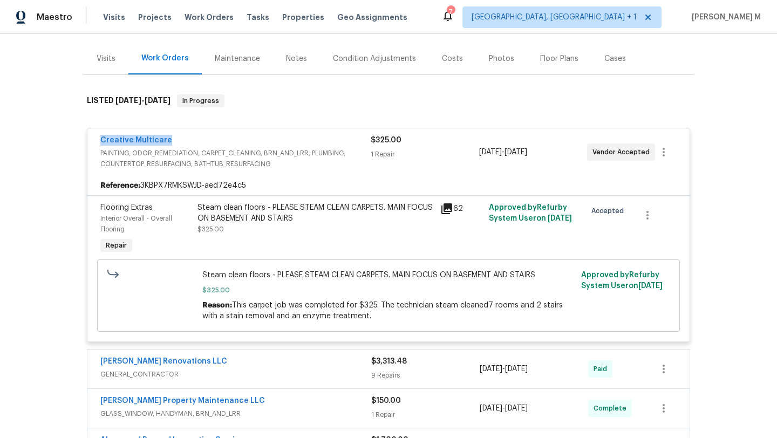
drag, startPoint x: 85, startPoint y: 134, endPoint x: 203, endPoint y: 134, distance: 118.2
click at [203, 134] on div "Creative Multicare PAINTING, ODOR_REMEDIATION, CARPET_CLEANING, BRN_AND_LRR, PL…" at bounding box center [388, 151] width 602 height 47
copy link "Creative Multicare"
copy div "[DATE] - [DATE]"
drag, startPoint x: 474, startPoint y: 143, endPoint x: 551, endPoint y: 142, distance: 77.2
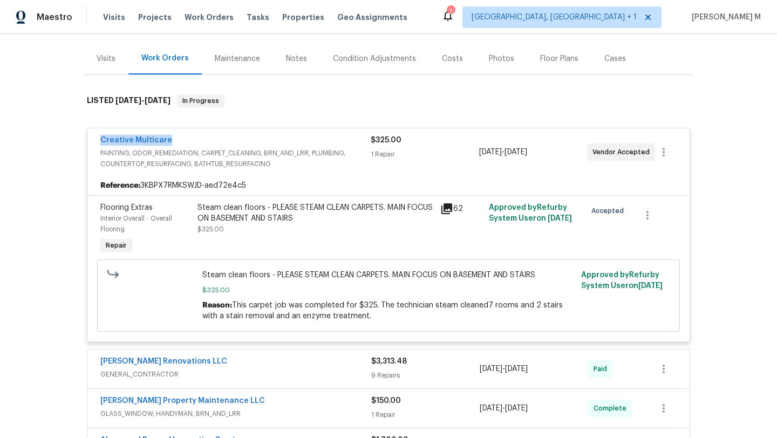
click at [551, 142] on div "Creative Multicare PAINTING, ODOR_REMEDIATION, CARPET_CLEANING, BRN_AND_LRR, PL…" at bounding box center [375, 152] width 550 height 35
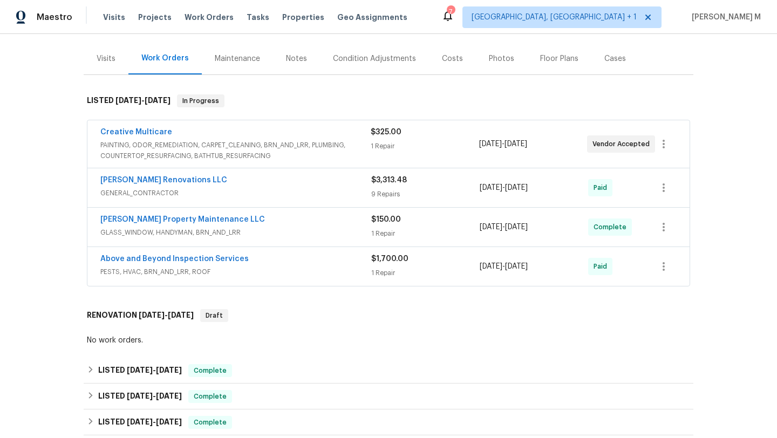
click at [446, 141] on div "1 Repair" at bounding box center [425, 146] width 108 height 11
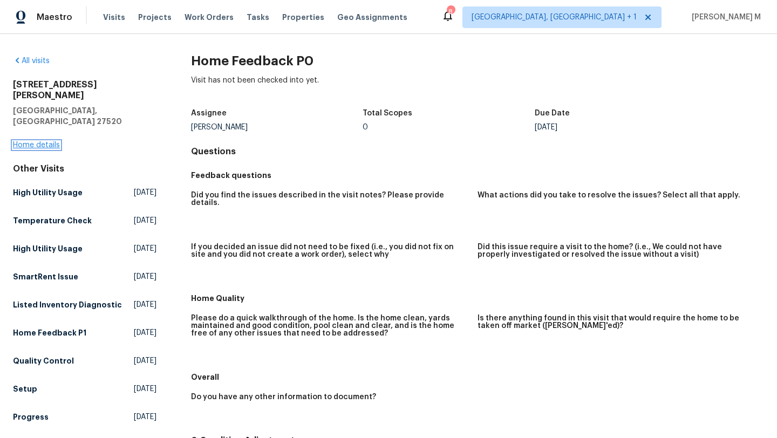
click at [42, 141] on link "Home details" at bounding box center [36, 145] width 47 height 8
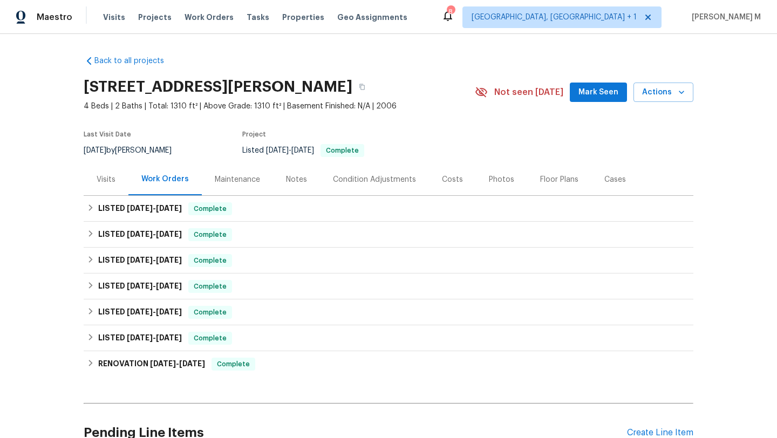
click at [113, 179] on div "Visits" at bounding box center [106, 179] width 45 height 32
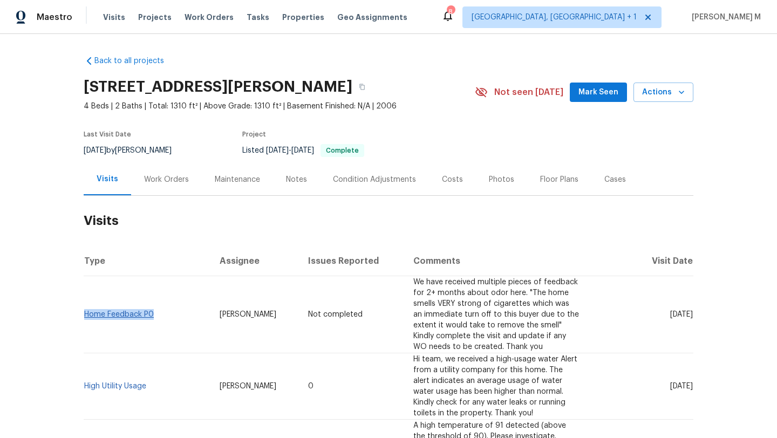
copy link "Home Feedback P0"
drag, startPoint x: 157, startPoint y: 306, endPoint x: 81, endPoint y: 302, distance: 76.2
click at [84, 302] on td "Home Feedback P0" at bounding box center [147, 314] width 127 height 77
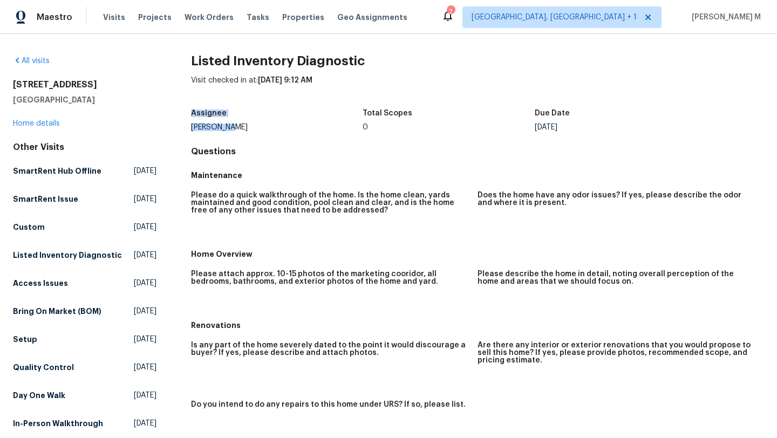
drag, startPoint x: 201, startPoint y: 114, endPoint x: 234, endPoint y: 124, distance: 34.3
copy figure "Assignee Ken Romain"
drag, startPoint x: 532, startPoint y: 111, endPoint x: 577, endPoint y: 125, distance: 47.3
click at [577, 125] on figure "Due Date Wed, Aug 27" at bounding box center [621, 121] width 172 height 22
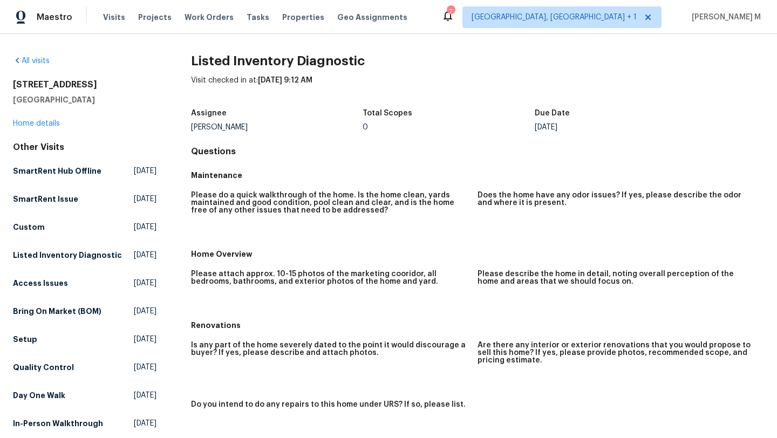
click at [536, 118] on div "Due Date" at bounding box center [621, 117] width 172 height 14
click at [535, 117] on h5 "Due Date" at bounding box center [552, 114] width 35 height 8
drag, startPoint x: 531, startPoint y: 113, endPoint x: 584, endPoint y: 125, distance: 54.3
click at [584, 125] on figure "Due Date Wed, Aug 27" at bounding box center [621, 121] width 172 height 22
copy figure "Due Date Wed, Aug 27"
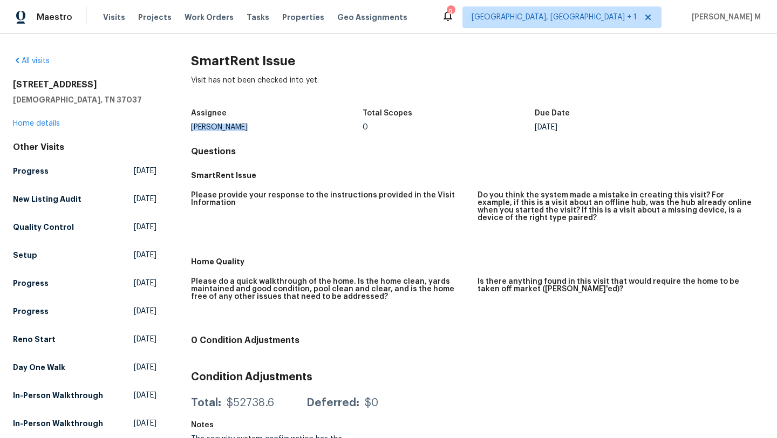
drag, startPoint x: 190, startPoint y: 127, endPoint x: 243, endPoint y: 127, distance: 53.4
click at [243, 127] on div "[PERSON_NAME]" at bounding box center [277, 128] width 172 height 8
copy div "[PERSON_NAME]"
click at [33, 124] on link "Home details" at bounding box center [36, 124] width 47 height 8
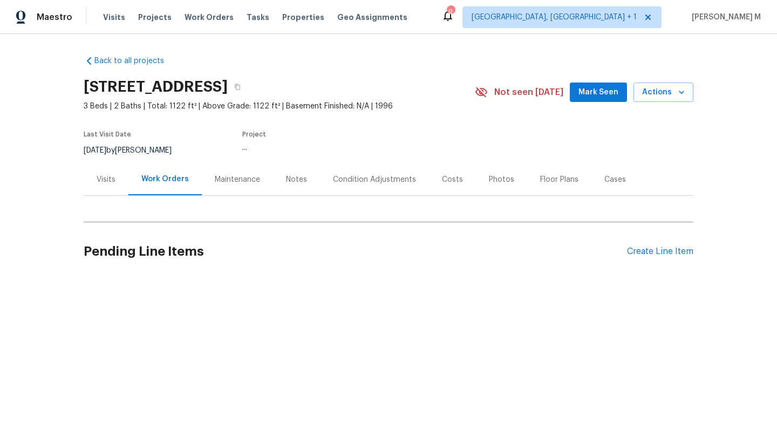
click at [611, 186] on div "Cases" at bounding box center [614, 179] width 47 height 32
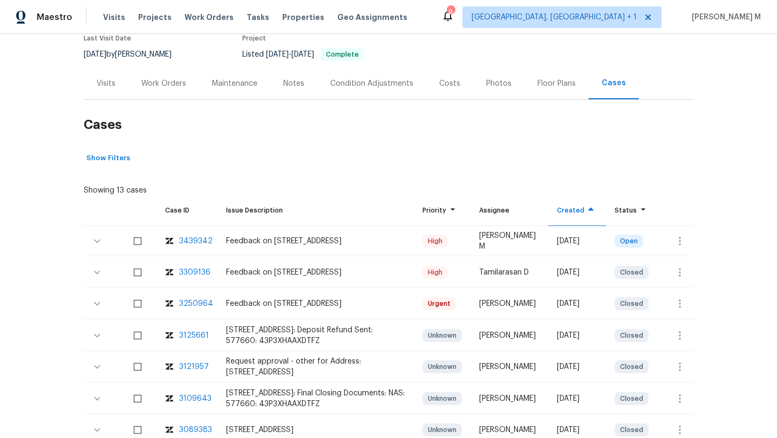
scroll to position [96, 0]
click at [196, 270] on div "3309136" at bounding box center [194, 273] width 31 height 11
click at [196, 304] on div "3250964" at bounding box center [196, 304] width 34 height 11
click at [105, 80] on div "Visits" at bounding box center [106, 84] width 19 height 11
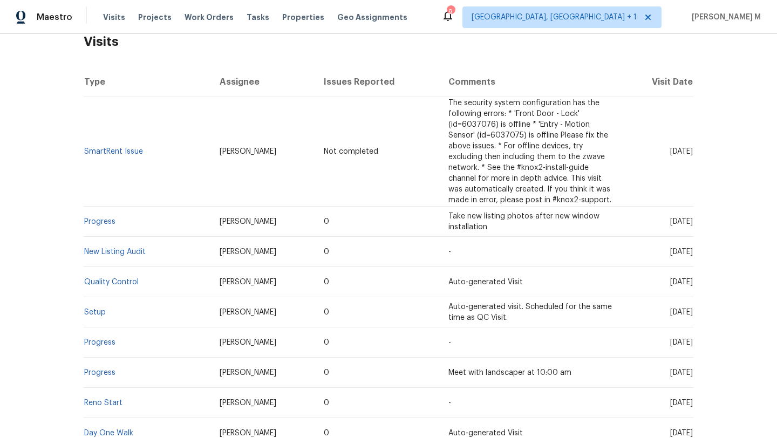
scroll to position [176, 0]
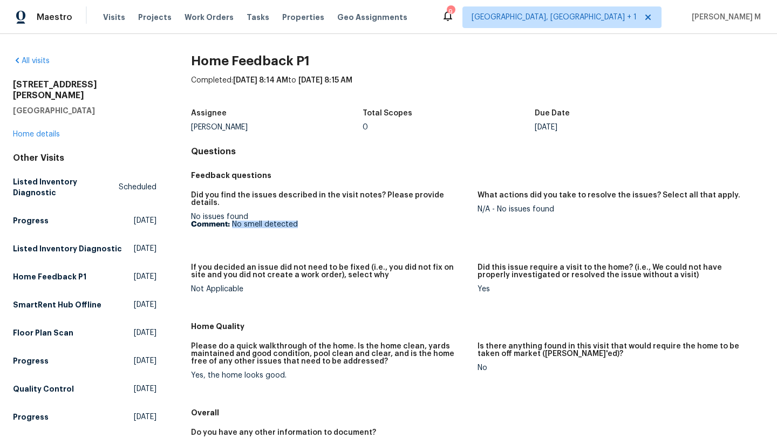
drag, startPoint x: 230, startPoint y: 217, endPoint x: 315, endPoint y: 217, distance: 85.3
click at [316, 221] on p "Comment: No smell detected" at bounding box center [330, 225] width 278 height 8
copy p "No smell detected"
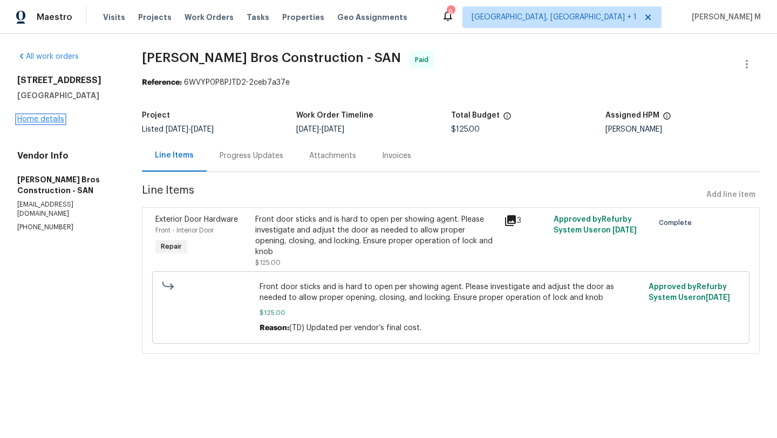
click at [53, 121] on link "Home details" at bounding box center [40, 119] width 47 height 8
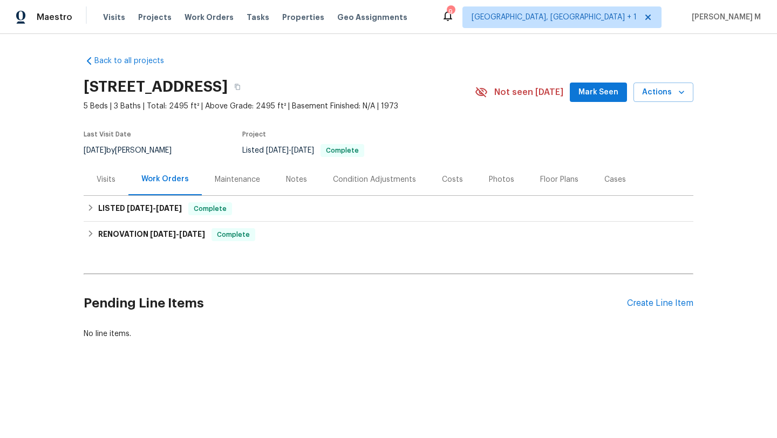
click at [113, 190] on div "Visits" at bounding box center [106, 179] width 45 height 32
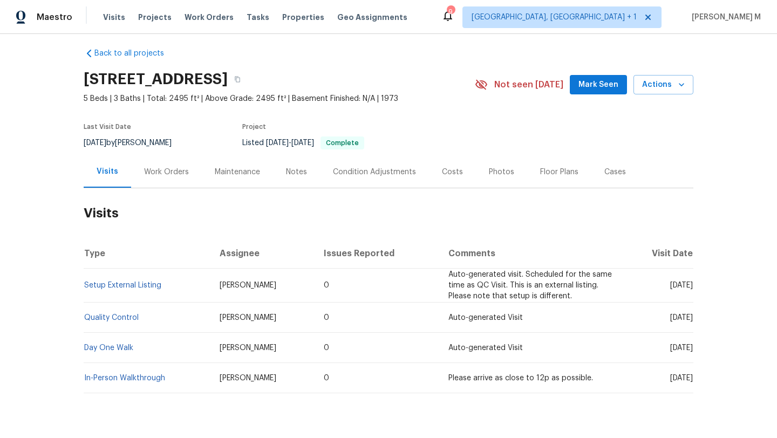
scroll to position [9, 0]
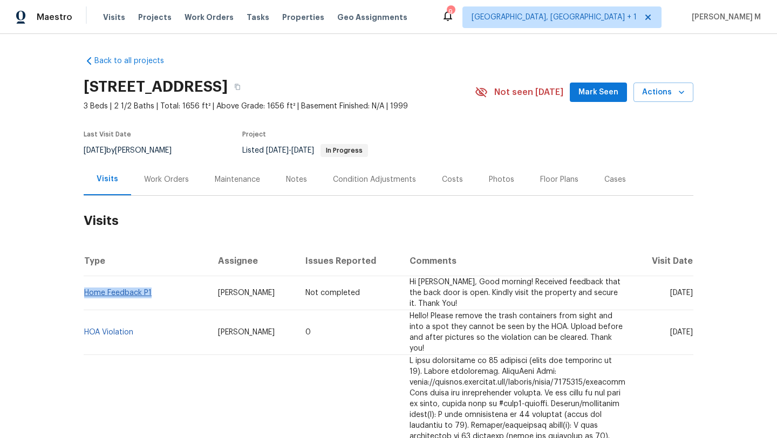
copy link "Home Feedback P1"
drag, startPoint x: 153, startPoint y: 292, endPoint x: 81, endPoint y: 292, distance: 71.8
click at [84, 292] on td "Home Feedback P1" at bounding box center [147, 293] width 126 height 34
drag, startPoint x: 200, startPoint y: 292, endPoint x: 257, endPoint y: 292, distance: 57.2
click at [257, 292] on td "[PERSON_NAME]" at bounding box center [252, 293] width 87 height 34
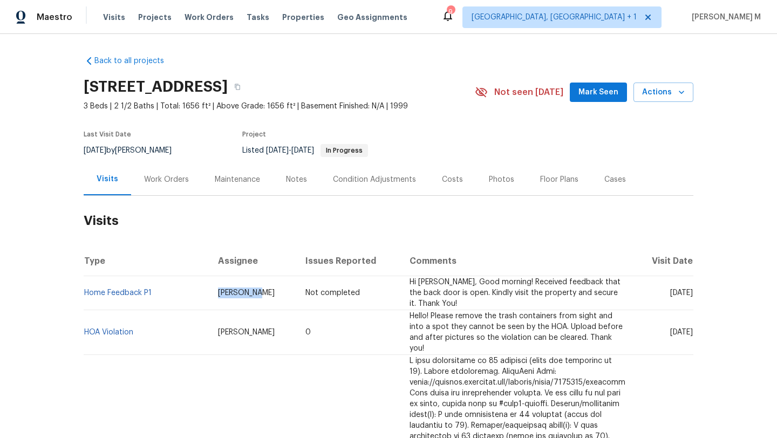
copy span "[PERSON_NAME]"
drag, startPoint x: 645, startPoint y: 293, endPoint x: 668, endPoint y: 293, distance: 23.2
click at [670, 293] on span "[DATE]" at bounding box center [681, 293] width 23 height 8
copy span "[DATE]"
